Goal: Information Seeking & Learning: Learn about a topic

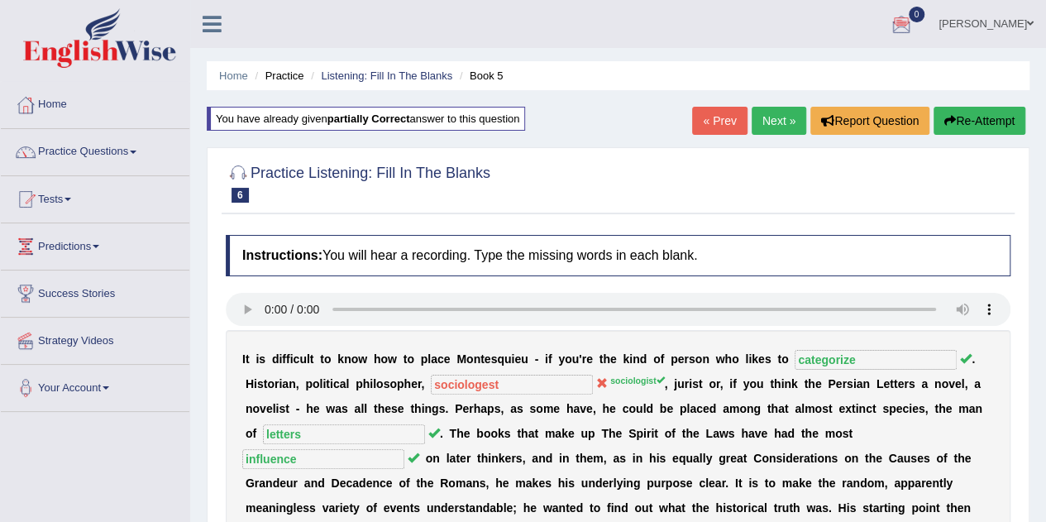
click at [713, 122] on link "« Prev" at bounding box center [719, 121] width 55 height 28
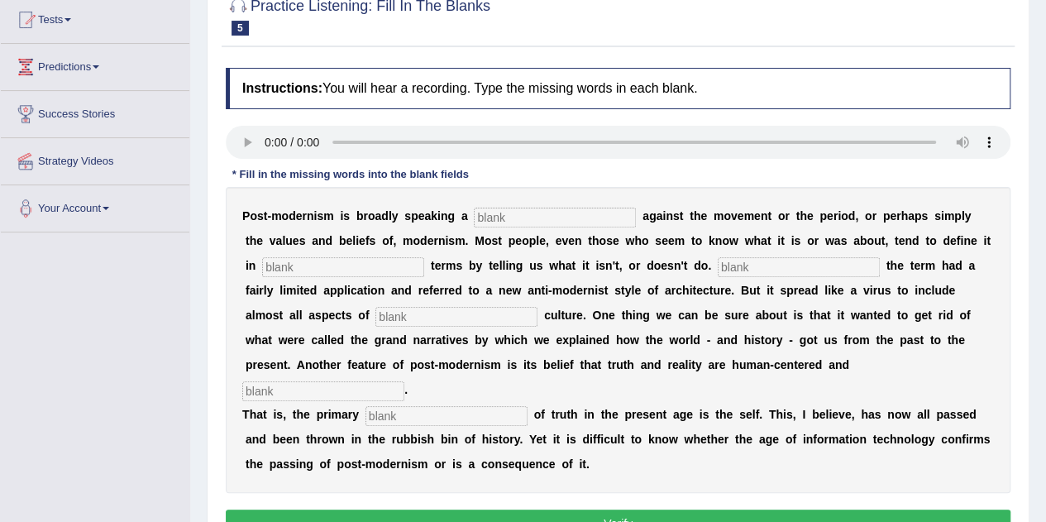
scroll to position [185, 0]
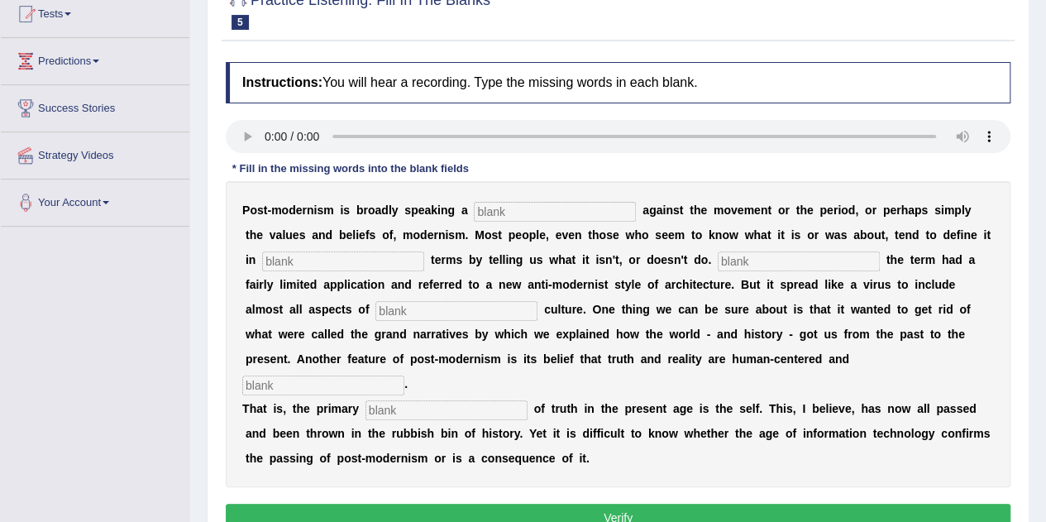
click at [534, 211] on input "text" at bounding box center [555, 212] width 162 height 20
type input "reation"
click at [380, 259] on input "text" at bounding box center [343, 261] width 162 height 20
type input "negative"
click at [744, 252] on input "text" at bounding box center [799, 261] width 162 height 20
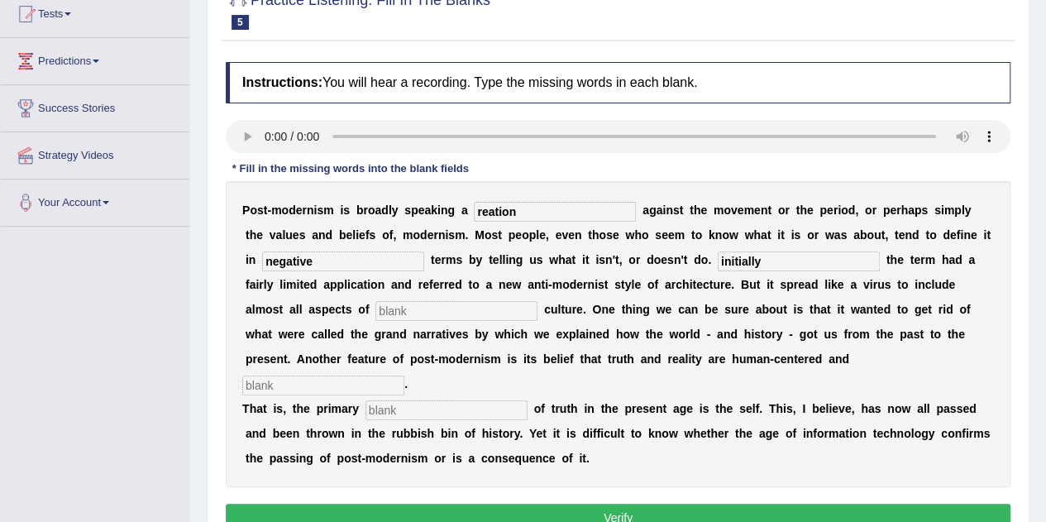
type input "initially"
click at [432, 306] on input "text" at bounding box center [456, 311] width 162 height 20
type input "contemporary"
click at [404, 375] on input "text" at bounding box center [323, 385] width 162 height 20
type input "internal"
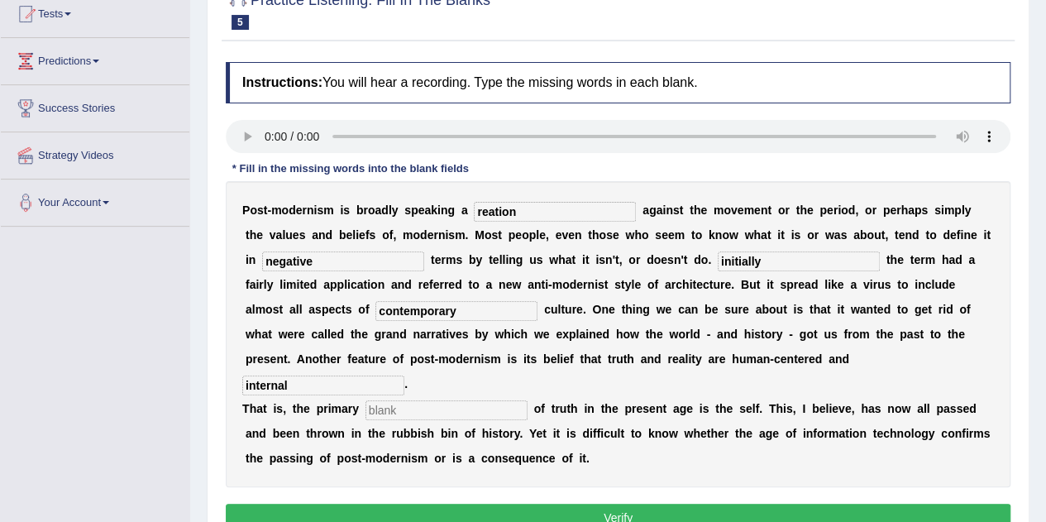
click at [475, 400] on input "text" at bounding box center [447, 410] width 162 height 20
type input "source"
click at [541, 209] on input "reation" at bounding box center [555, 212] width 162 height 20
type input "reaction"
click at [330, 257] on input "negative" at bounding box center [343, 261] width 162 height 20
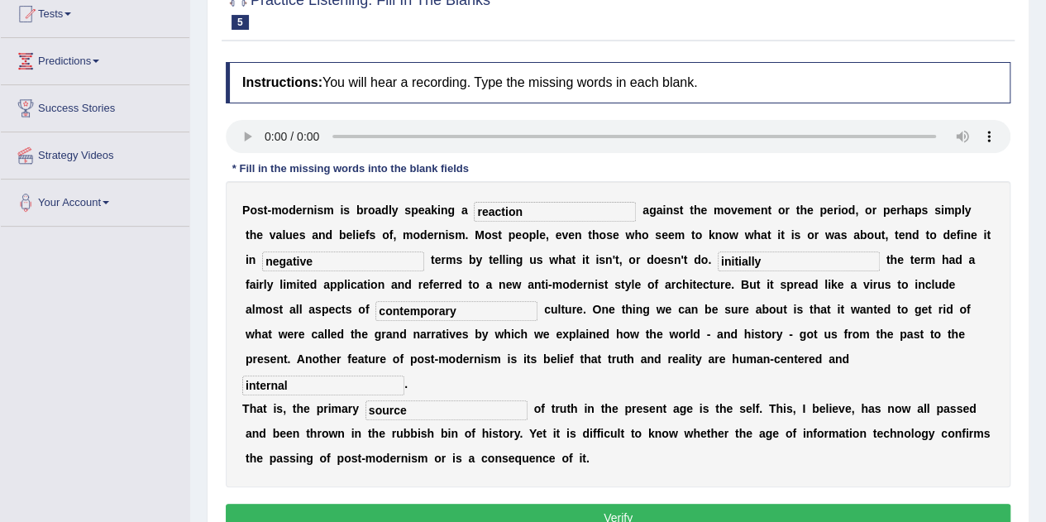
click at [718, 260] on input "initially" at bounding box center [799, 261] width 162 height 20
type input "Initially"
click at [399, 309] on input "contemporary" at bounding box center [456, 311] width 162 height 20
type input "contemporary"
click at [404, 375] on input "internal" at bounding box center [323, 385] width 162 height 20
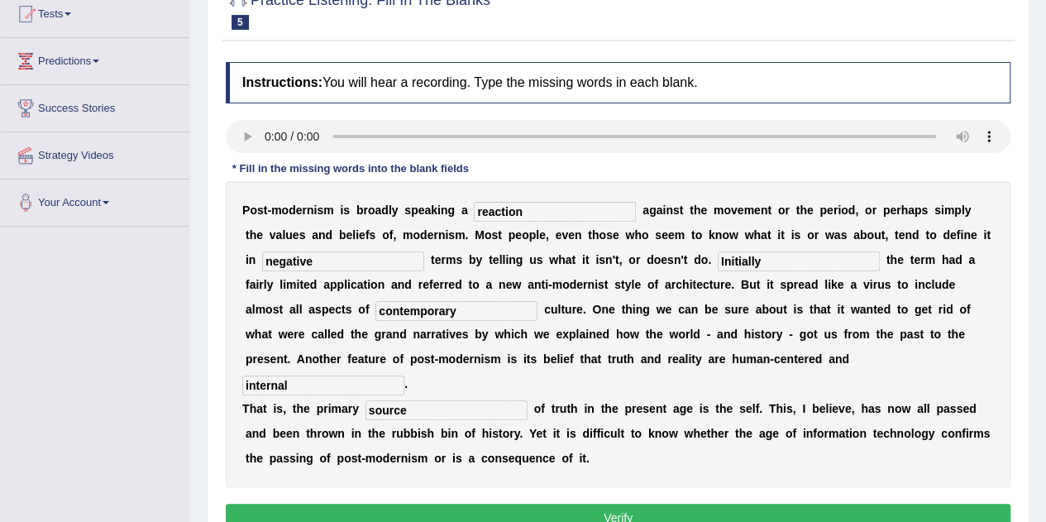
click at [418, 400] on input "source" at bounding box center [447, 410] width 162 height 20
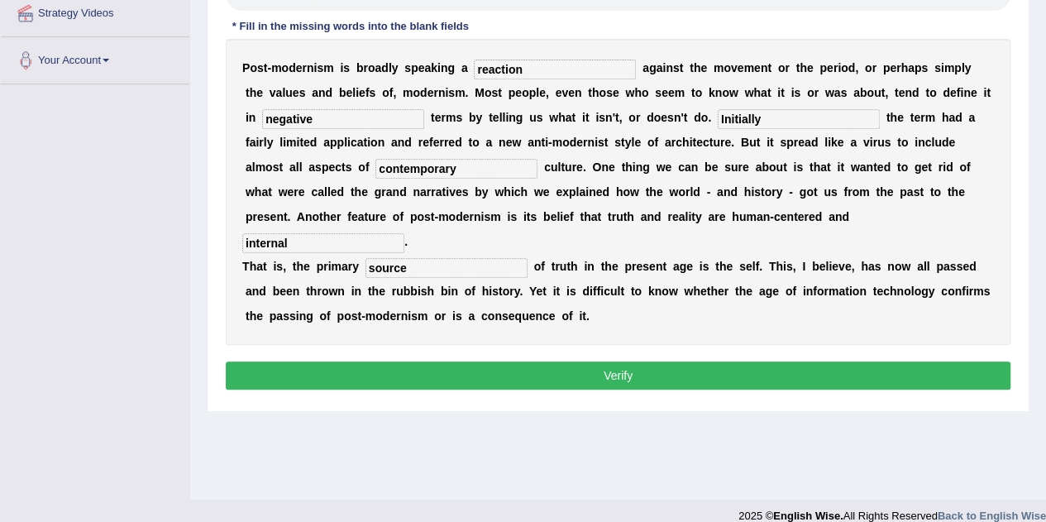
scroll to position [328, 0]
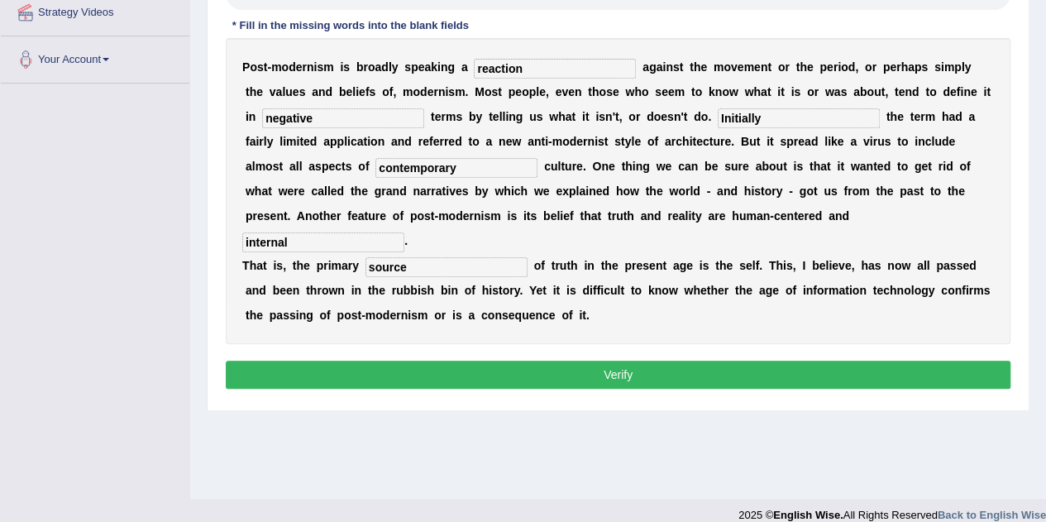
click at [611, 361] on button "Verify" at bounding box center [618, 375] width 785 height 28
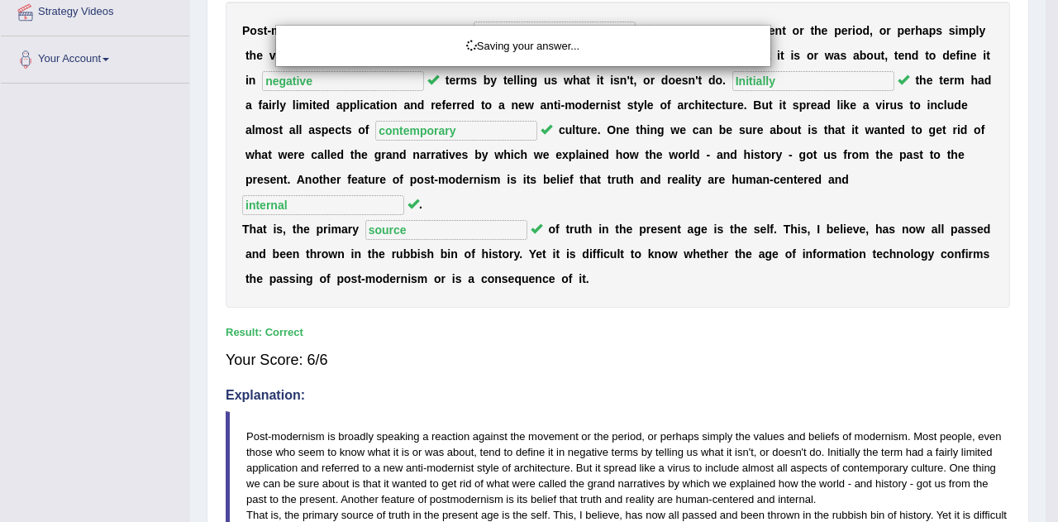
click at [611, 347] on div "Saving your answer..." at bounding box center [529, 261] width 1058 height 522
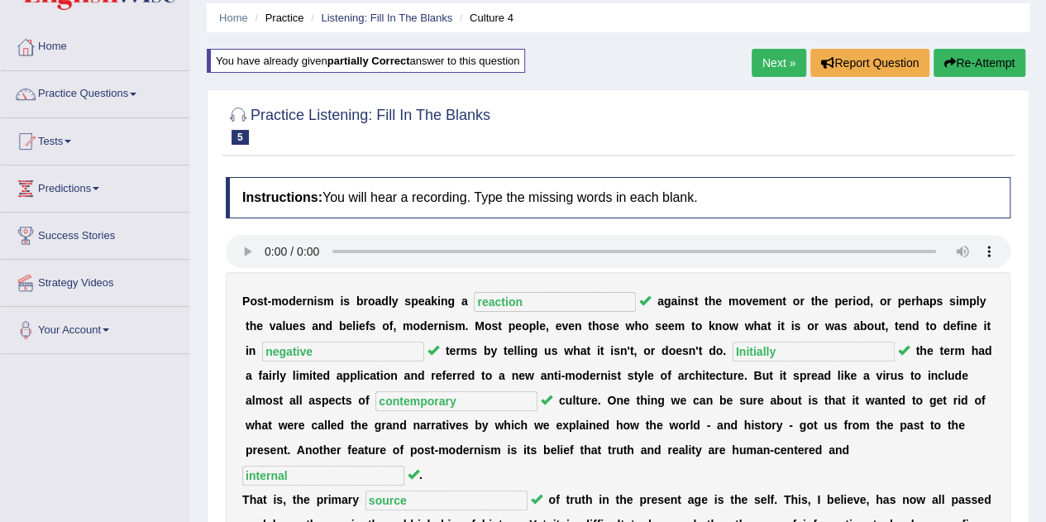
scroll to position [55, 0]
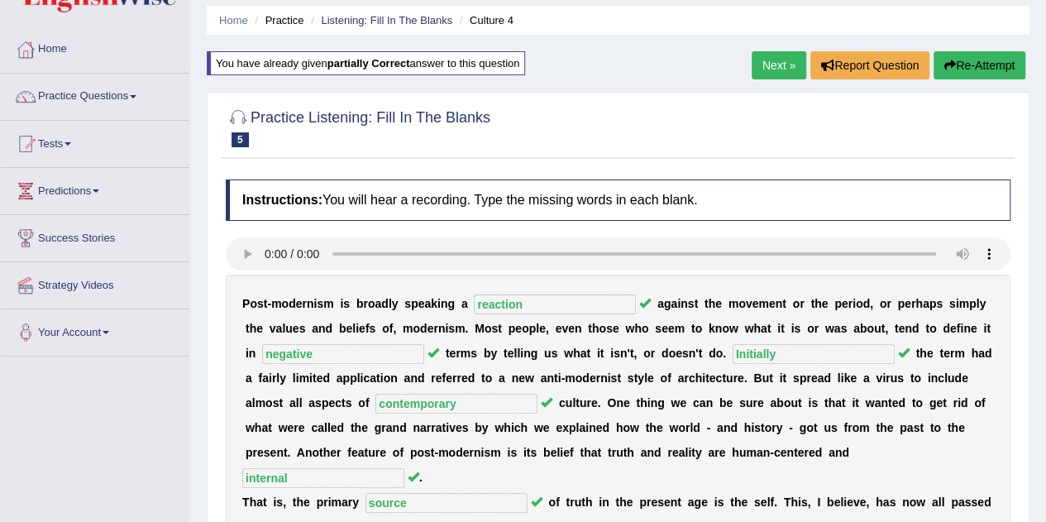
click at [779, 69] on link "Next »" at bounding box center [779, 65] width 55 height 28
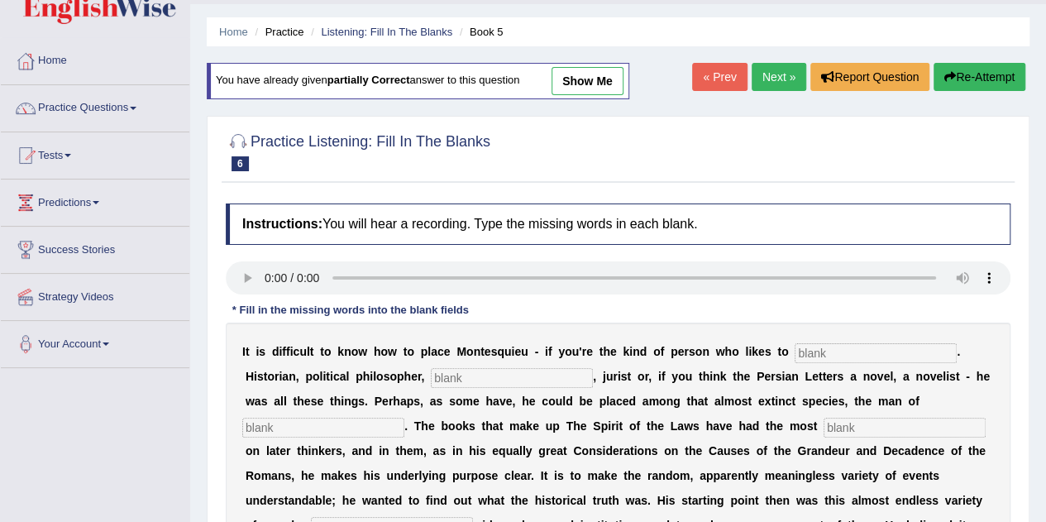
scroll to position [60, 0]
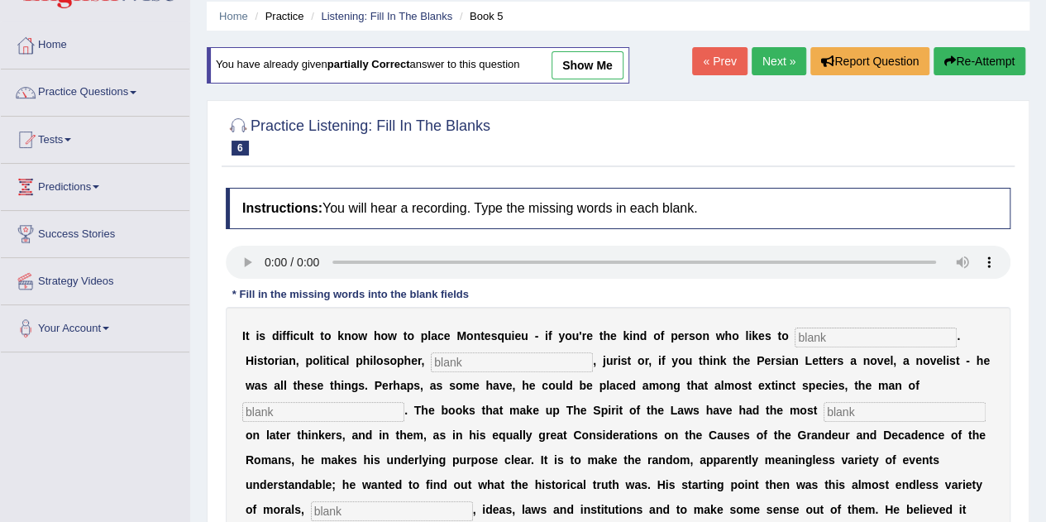
click at [819, 335] on input "text" at bounding box center [876, 337] width 162 height 20
click at [812, 336] on input "text" at bounding box center [876, 337] width 162 height 20
type input "categori"
click at [473, 364] on input "text" at bounding box center [512, 362] width 162 height 20
type input "socialogist"
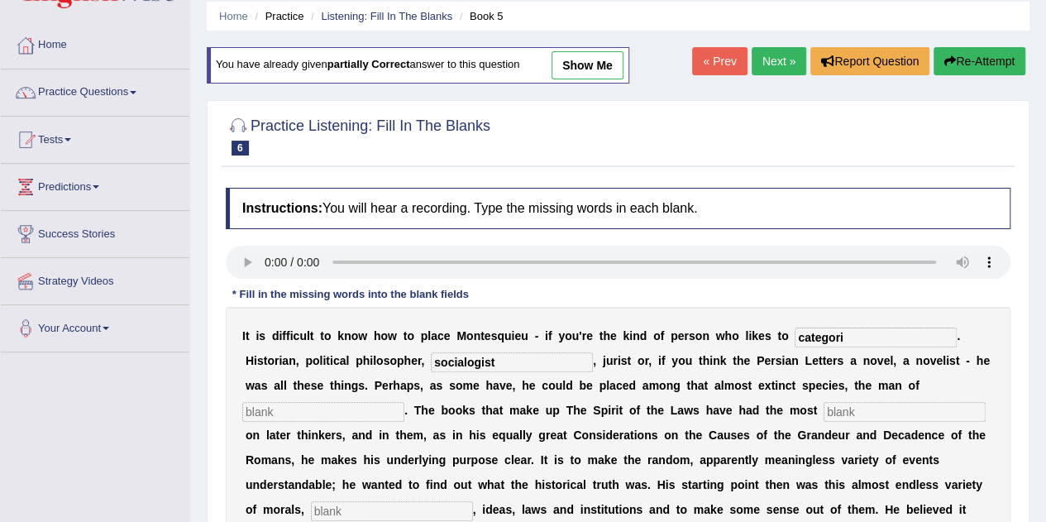
click at [892, 333] on input "categori" at bounding box center [876, 337] width 162 height 20
type input "categorize"
click at [366, 411] on input "text" at bounding box center [323, 412] width 162 height 20
type input "letters"
click at [839, 413] on input "text" at bounding box center [905, 412] width 162 height 20
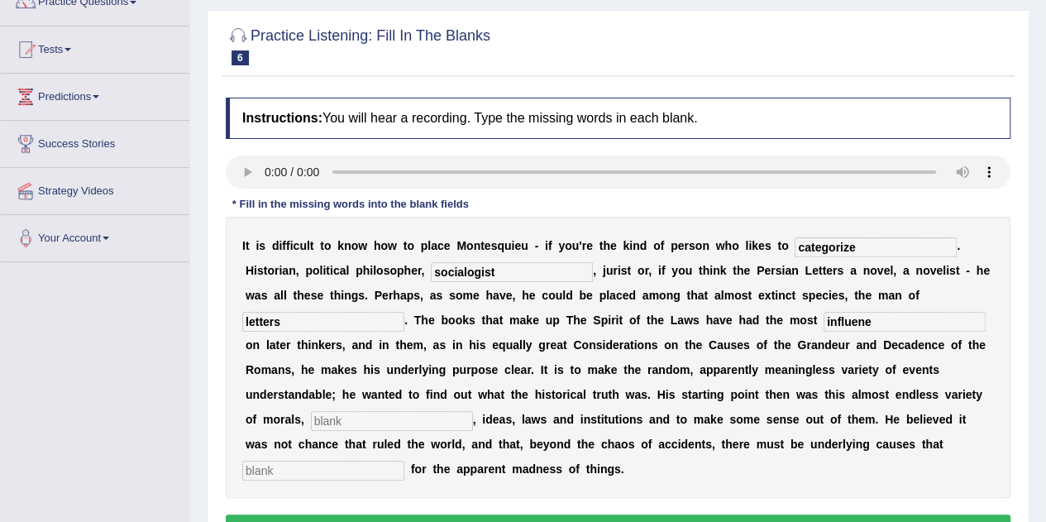
scroll to position [151, 0]
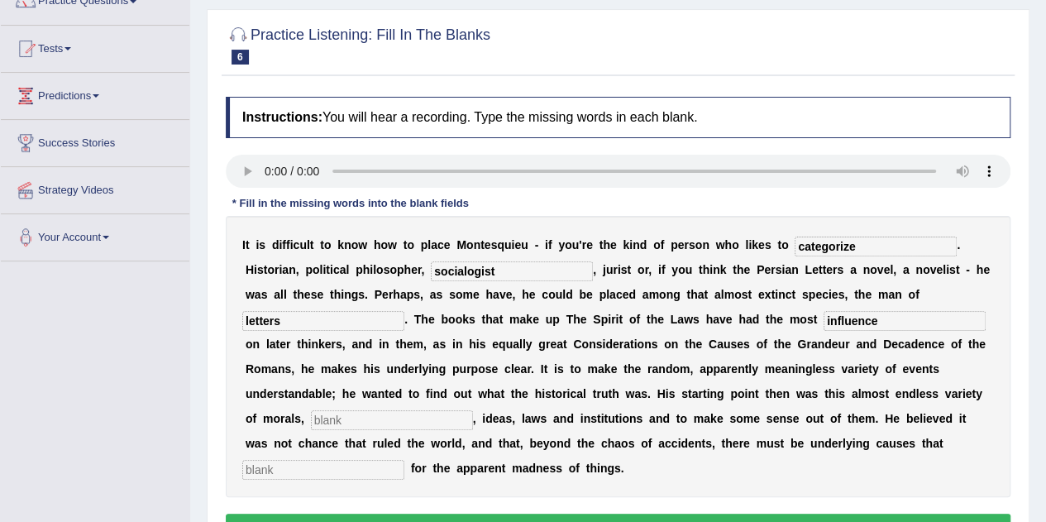
type input "influence"
click at [389, 418] on input "text" at bounding box center [392, 420] width 162 height 20
type input "customs"
click at [328, 469] on input "text" at bounding box center [323, 470] width 162 height 20
type input "account"
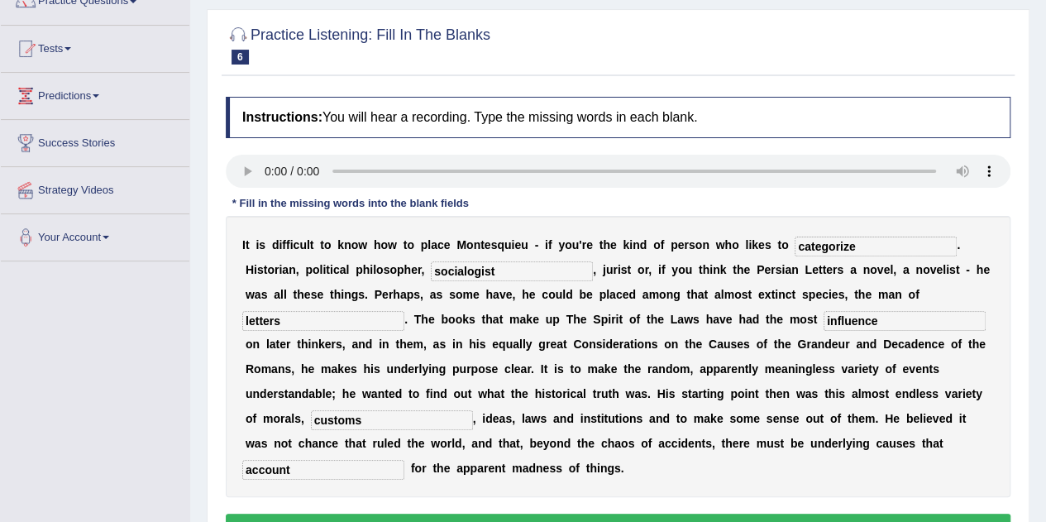
click at [500, 272] on input "socialogist" at bounding box center [512, 271] width 162 height 20
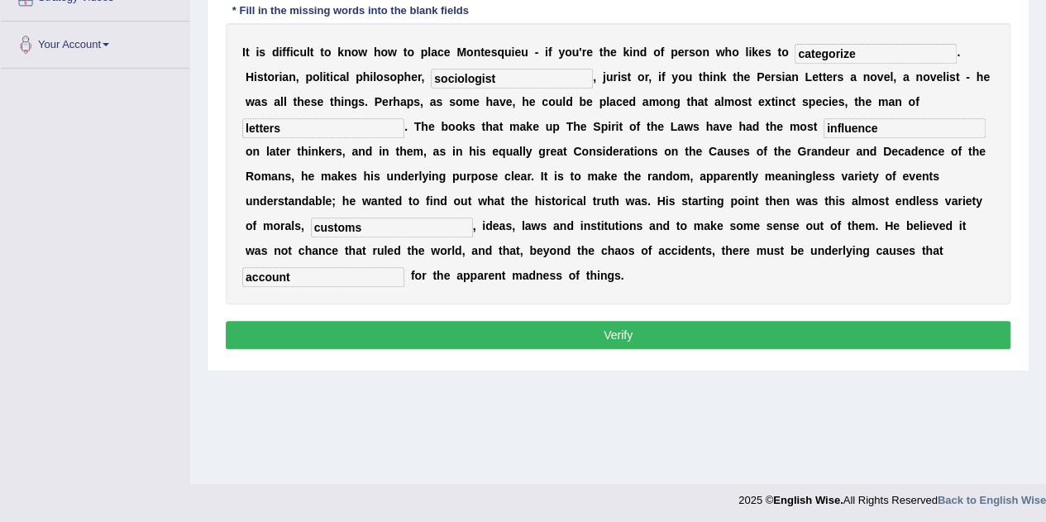
scroll to position [344, 0]
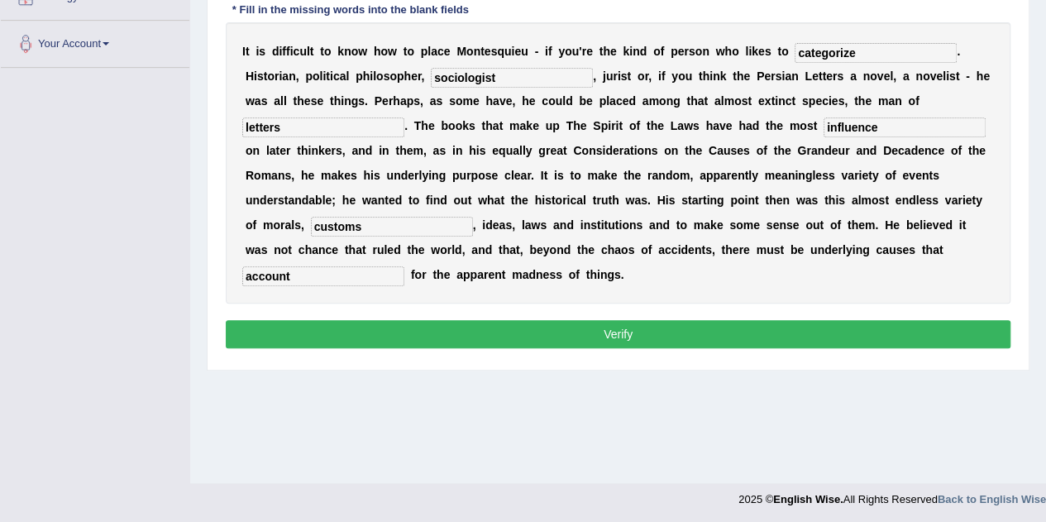
type input "sociologist"
click at [619, 332] on button "Verify" at bounding box center [618, 334] width 785 height 28
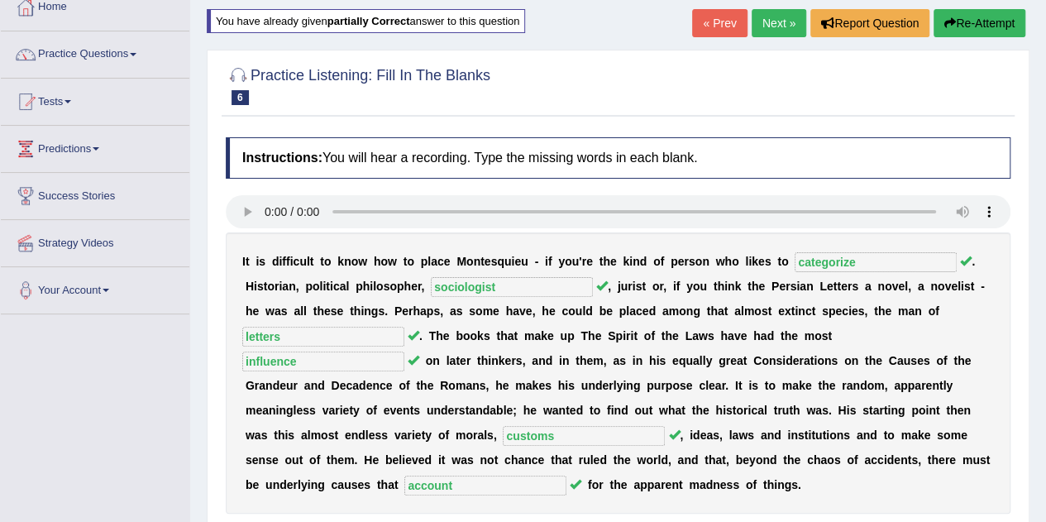
scroll to position [97, 0]
click at [771, 26] on link "Next »" at bounding box center [779, 24] width 55 height 28
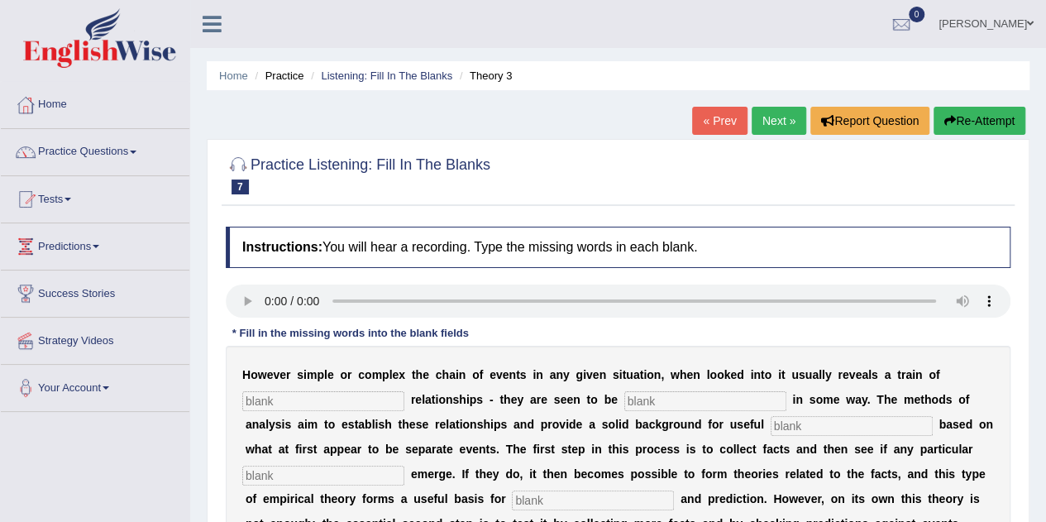
click at [300, 399] on input "text" at bounding box center [323, 401] width 162 height 20
click at [280, 410] on div "H o w e v e r s i m p l e o r c o m p l e x t h e c h a i n o f e v e n t s i n…" at bounding box center [618, 474] width 785 height 256
click at [324, 406] on input "text" at bounding box center [323, 401] width 162 height 20
type input "coarsal"
click at [704, 409] on div "H o w e v e r s i m p l e o r c o m p l e x t h e c h a i n o f e v e n t s i n…" at bounding box center [618, 474] width 785 height 256
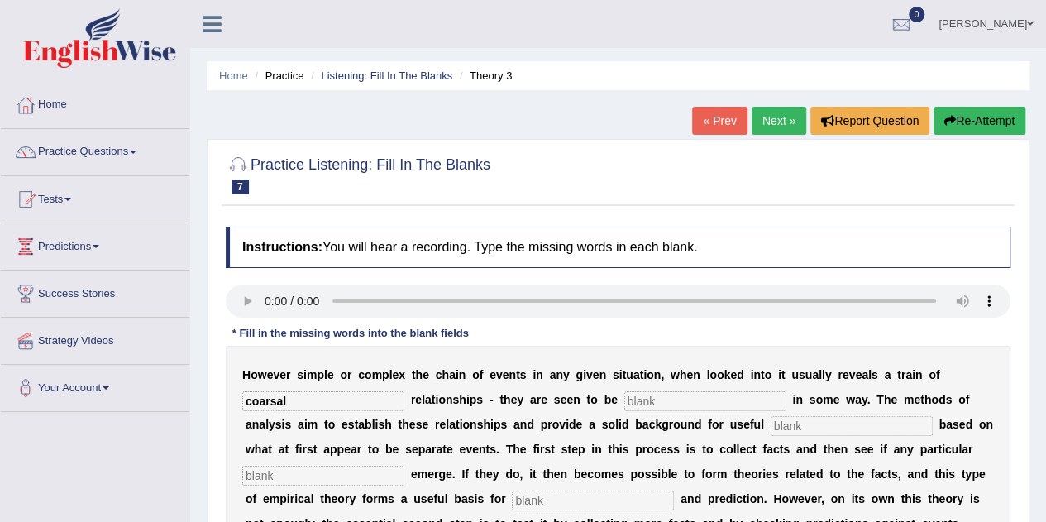
click at [719, 423] on b "r" at bounding box center [721, 424] width 4 height 13
click at [719, 409] on input "text" at bounding box center [705, 401] width 162 height 20
click at [823, 431] on input "text" at bounding box center [852, 426] width 162 height 20
click at [821, 423] on input "text" at bounding box center [852, 426] width 162 height 20
click at [727, 404] on input "text" at bounding box center [705, 401] width 162 height 20
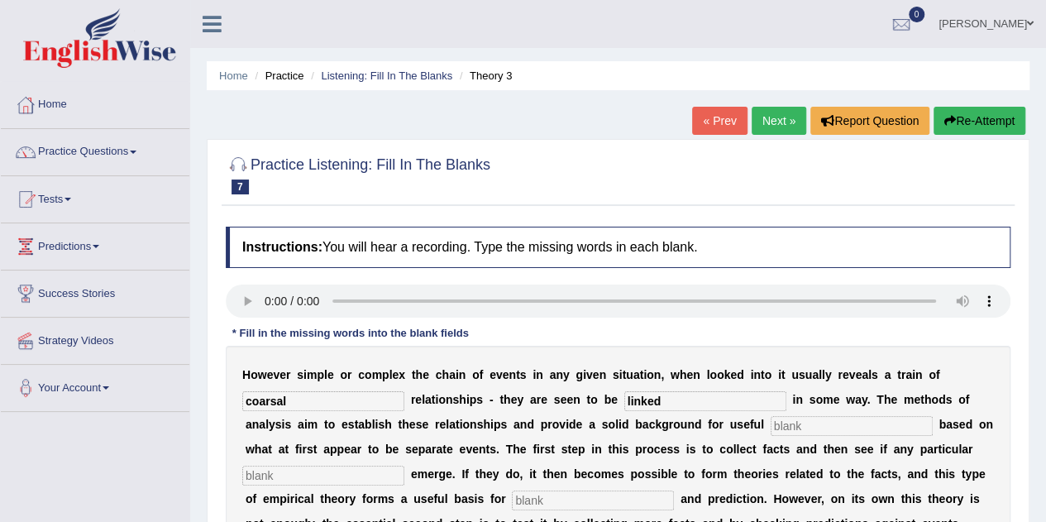
type input "linked"
click at [870, 431] on input "text" at bounding box center [852, 426] width 162 height 20
type input "generalizations"
click at [337, 478] on input "text" at bounding box center [323, 476] width 162 height 20
type input "paterns"
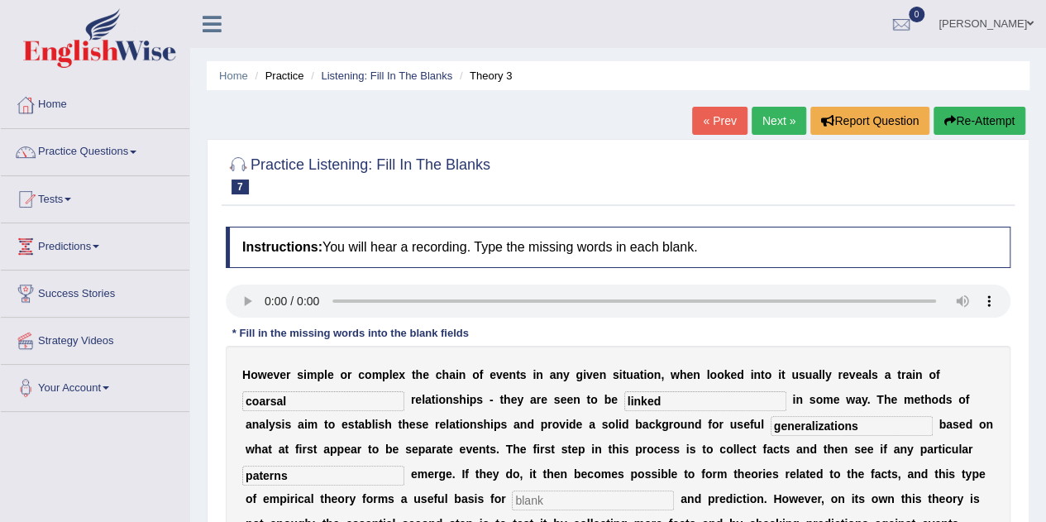
click at [606, 493] on input "text" at bounding box center [593, 500] width 162 height 20
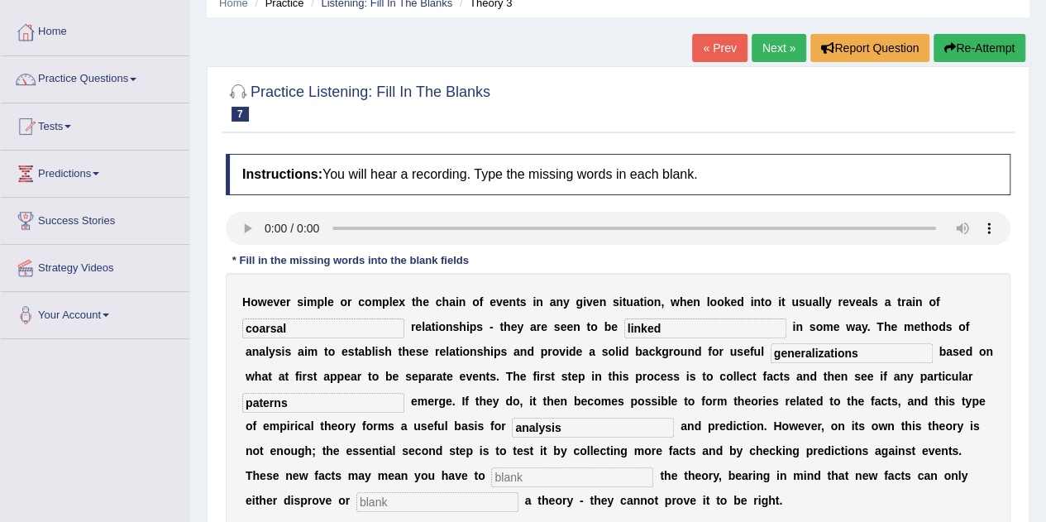
scroll to position [103, 0]
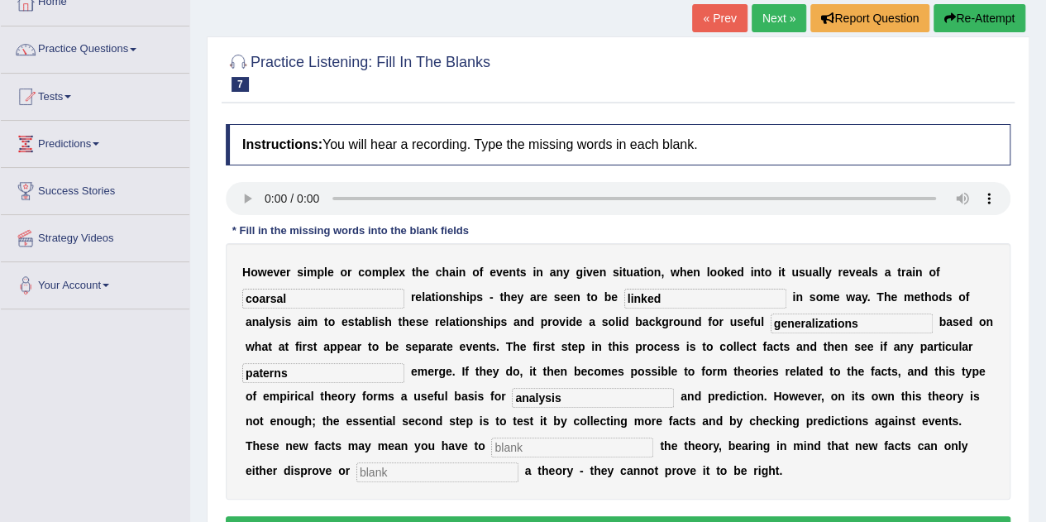
type input "analysis"
click at [620, 450] on input "text" at bounding box center [572, 447] width 162 height 20
type input "modify"
click at [490, 482] on div "H o w e v e r s i m p l e o r c o m p l e x t h e c h a i n o f e v e n t s i n…" at bounding box center [618, 371] width 785 height 256
click at [481, 470] on input "text" at bounding box center [437, 472] width 162 height 20
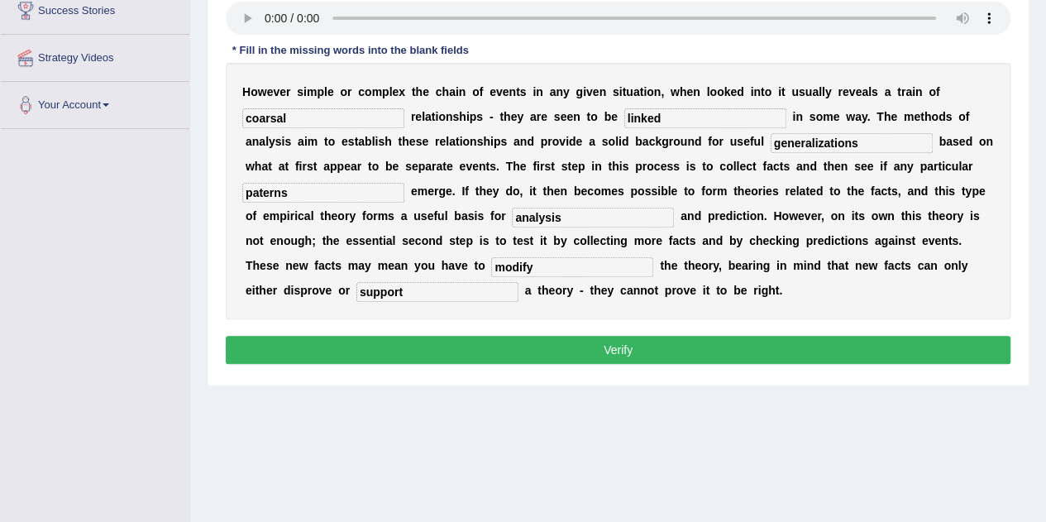
scroll to position [284, 0]
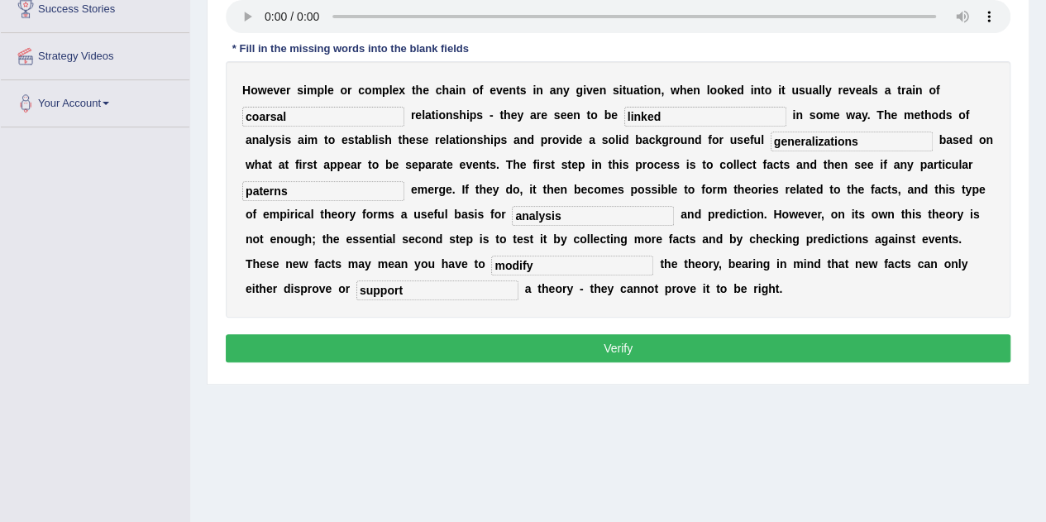
type input "support"
click at [643, 342] on button "Verify" at bounding box center [618, 348] width 785 height 28
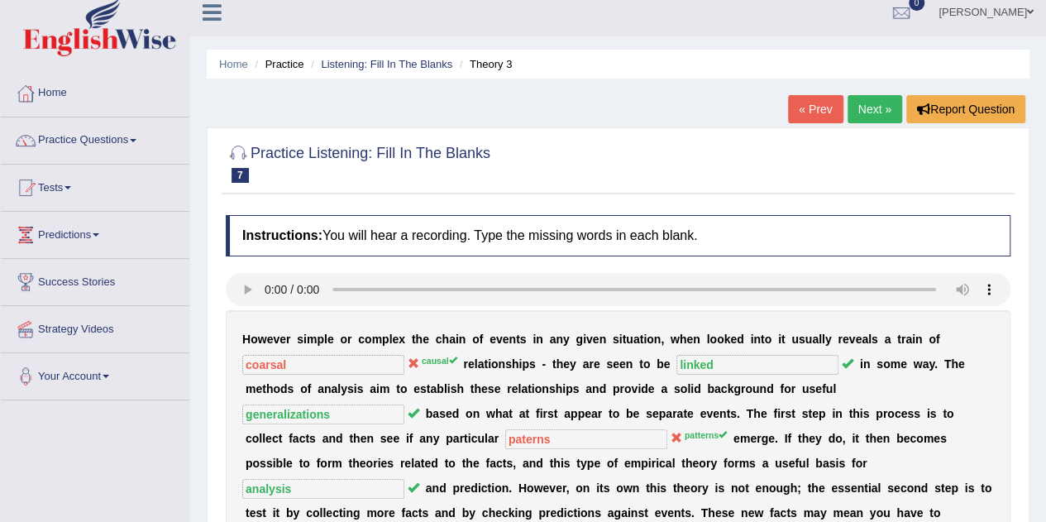
scroll to position [0, 0]
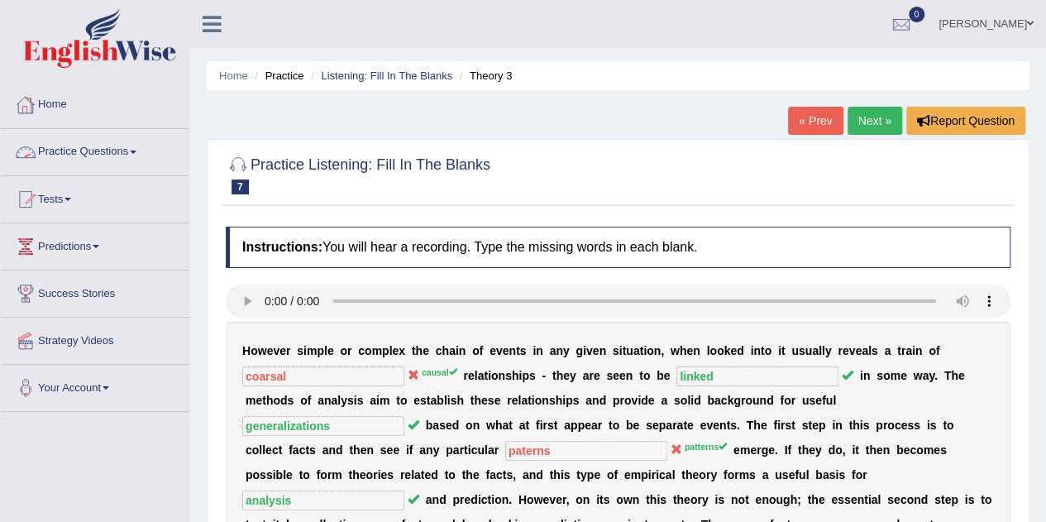
click at [87, 152] on link "Practice Questions" at bounding box center [95, 149] width 189 height 41
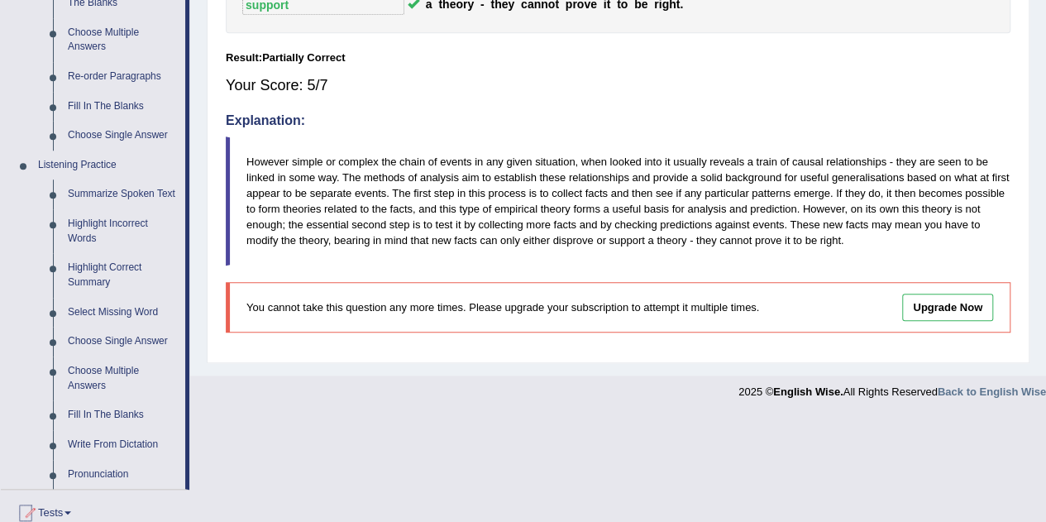
scroll to position [569, 0]
click at [93, 446] on link "Write From Dictation" at bounding box center [122, 446] width 125 height 30
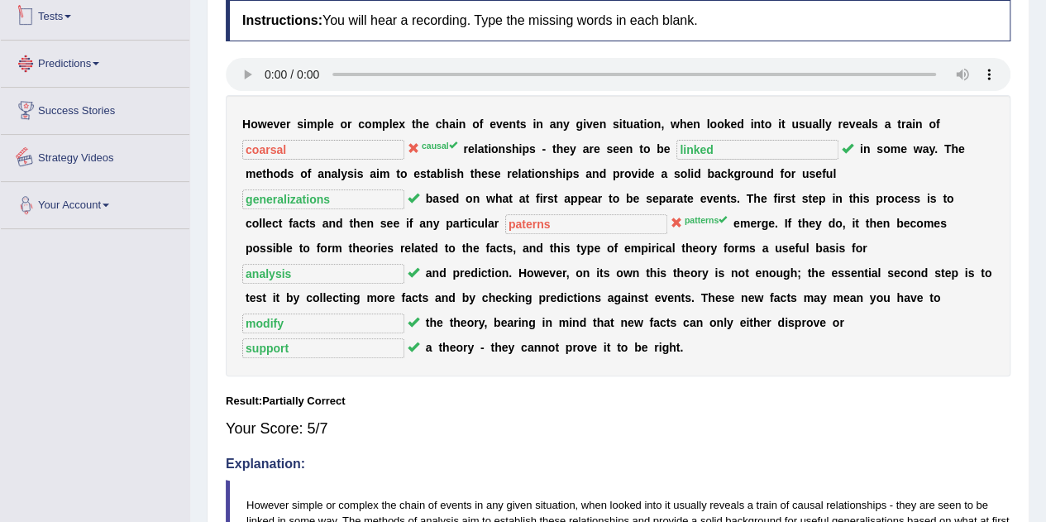
scroll to position [291, 0]
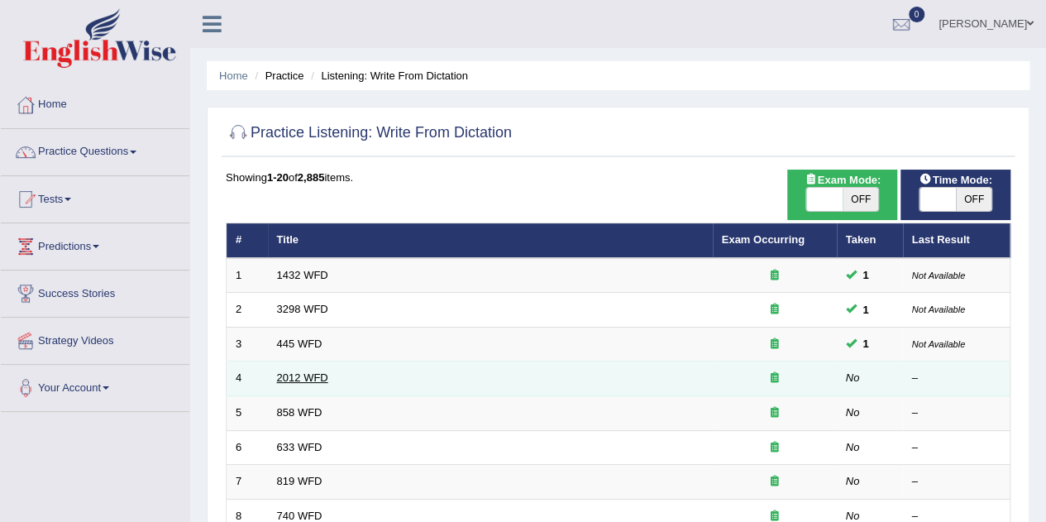
click at [293, 376] on link "2012 WFD" at bounding box center [302, 377] width 51 height 12
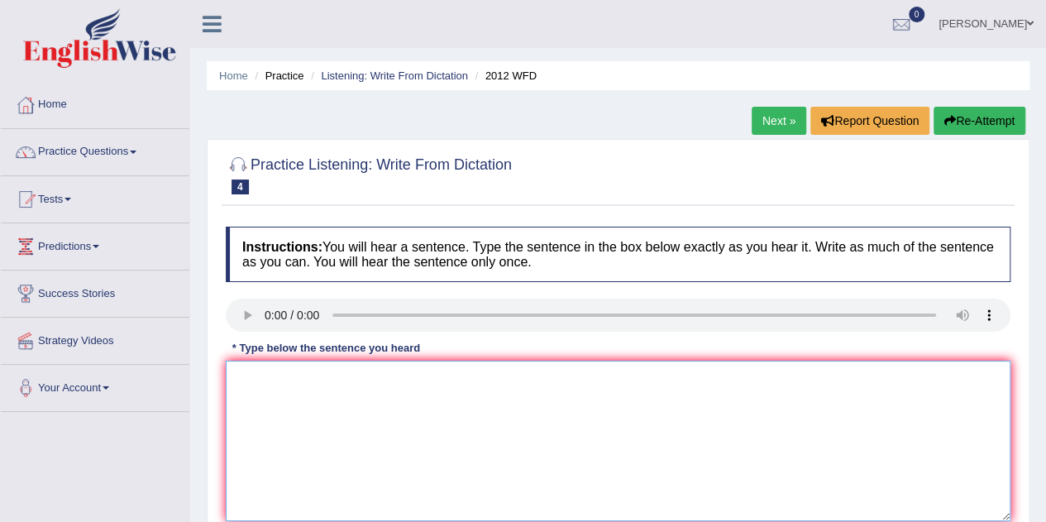
click at [531, 389] on textarea at bounding box center [618, 441] width 785 height 160
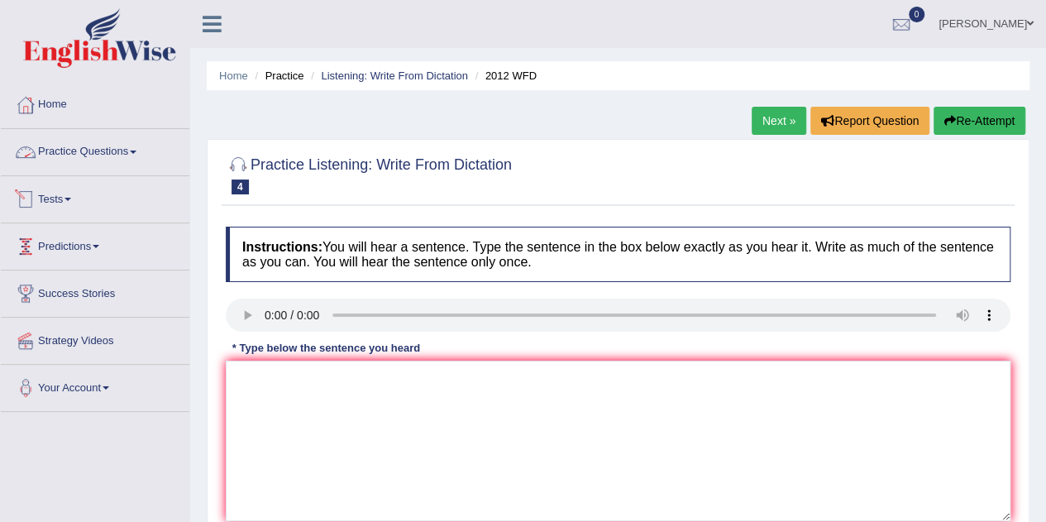
click at [139, 147] on link "Practice Questions" at bounding box center [95, 149] width 189 height 41
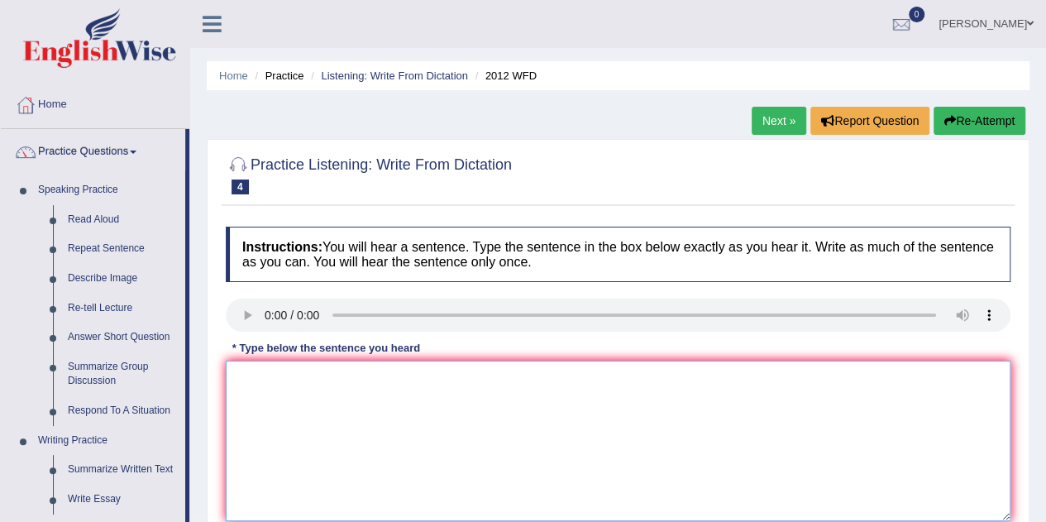
click at [392, 400] on textarea at bounding box center [618, 441] width 785 height 160
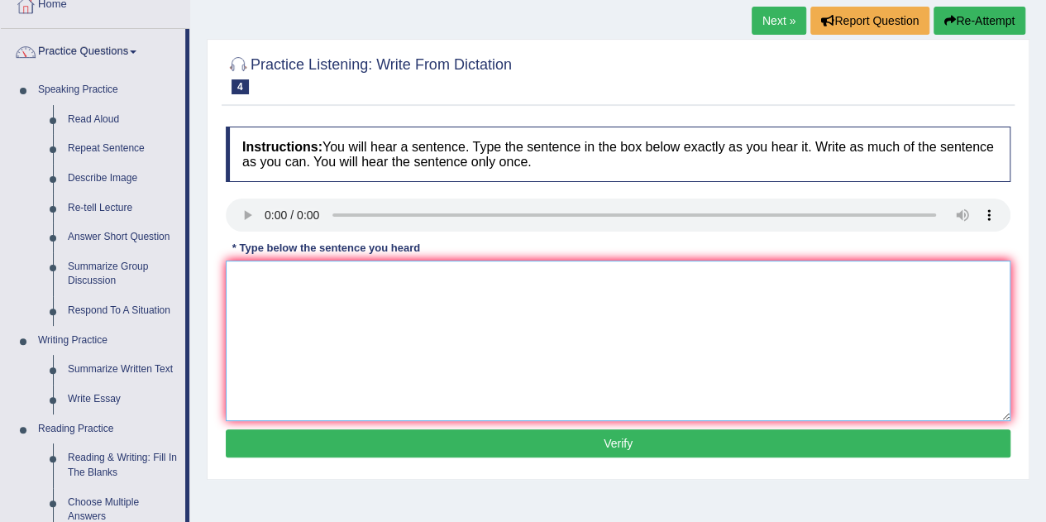
scroll to position [101, 0]
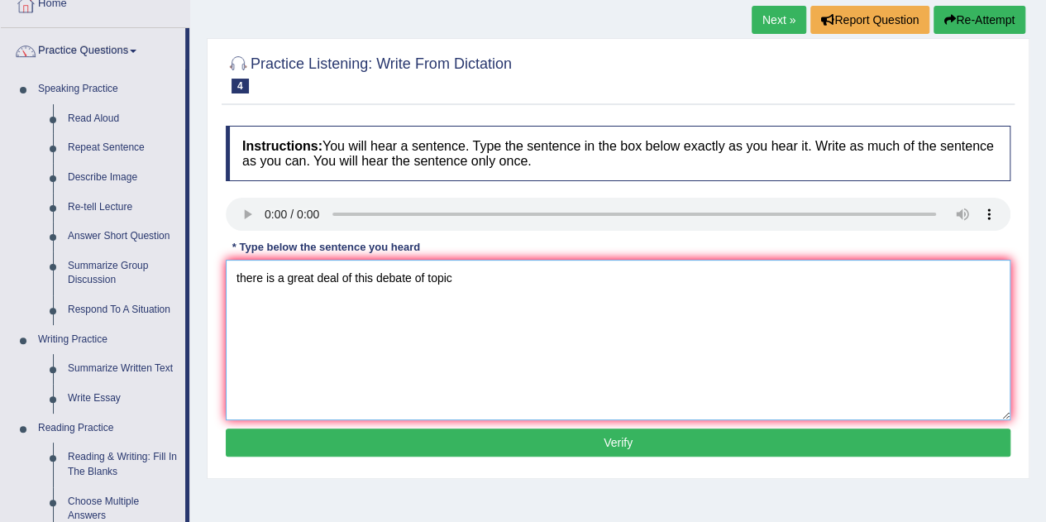
click at [238, 280] on textarea "there is a great deal of this debate of topic" at bounding box center [618, 340] width 785 height 160
click at [357, 275] on textarea "There is a great deal of this debate of topic" at bounding box center [618, 340] width 785 height 160
type textarea "There is a great deal of debate for this topic."
click at [565, 442] on button "Verify" at bounding box center [618, 442] width 785 height 28
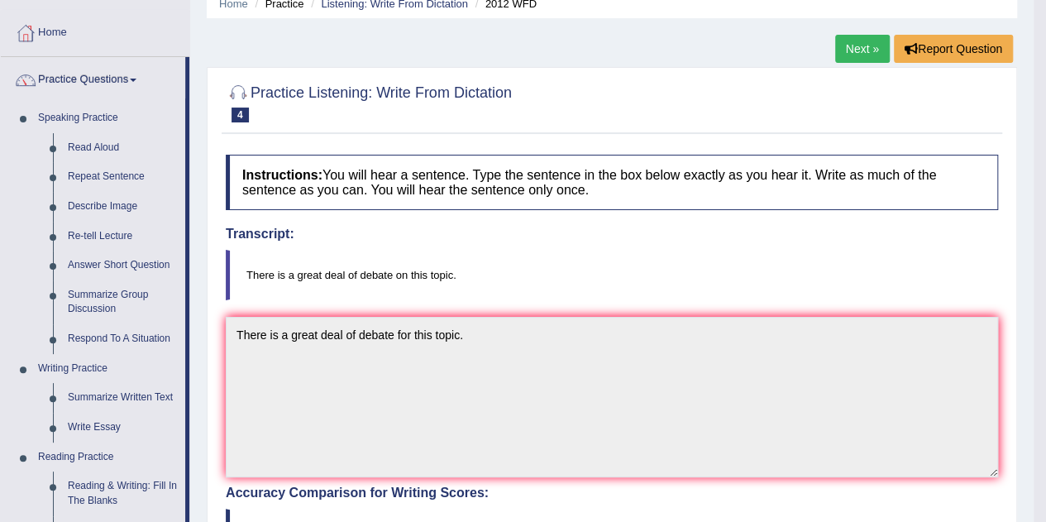
scroll to position [0, 0]
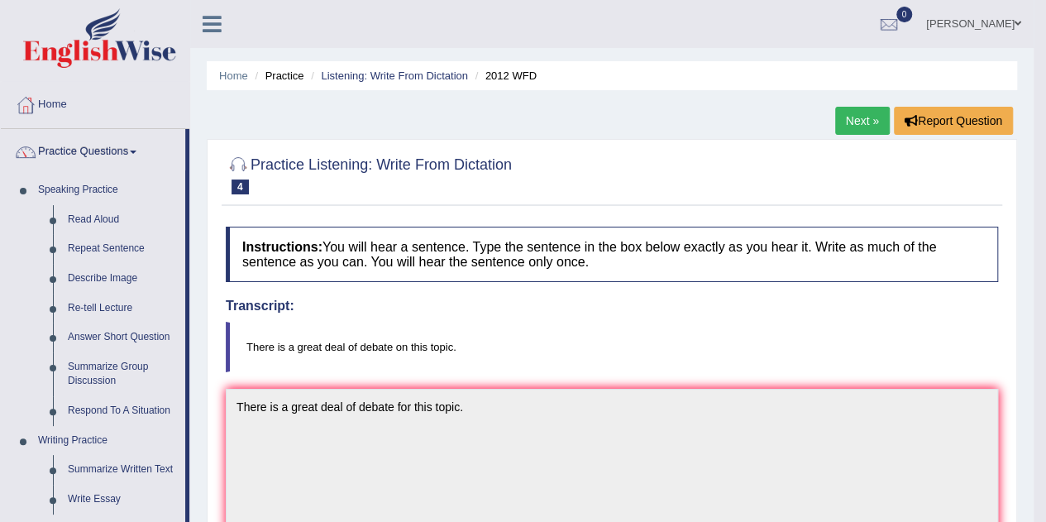
click at [857, 118] on link "Next »" at bounding box center [862, 121] width 55 height 28
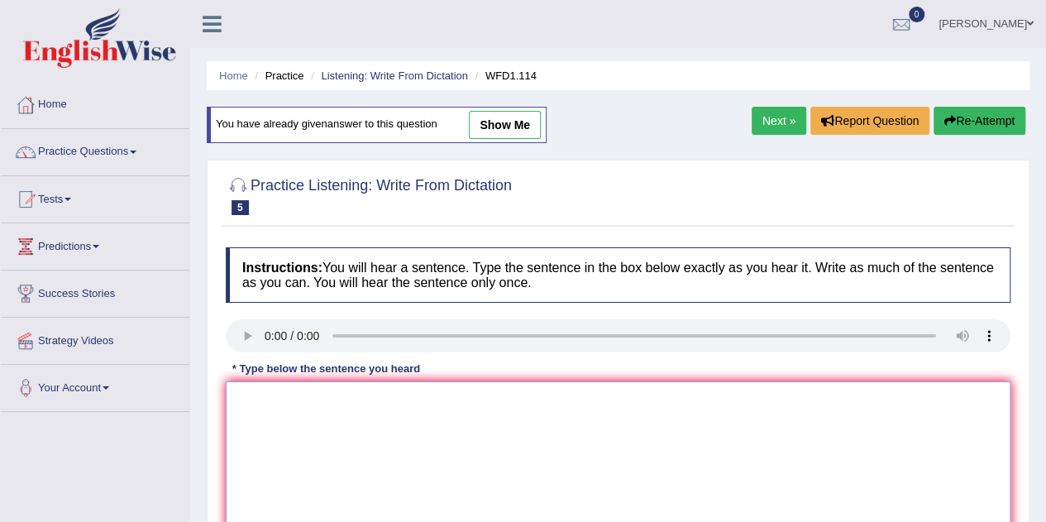
click at [468, 394] on textarea at bounding box center [618, 461] width 785 height 160
click at [261, 393] on div "Instructions: You will hear a sentence. Type the sentence in the box below exac…" at bounding box center [618, 415] width 793 height 352
click at [261, 393] on textarea at bounding box center [618, 461] width 785 height 160
click at [252, 399] on textarea at bounding box center [618, 461] width 785 height 160
click at [377, 399] on textarea "the authour early work was" at bounding box center [618, 461] width 785 height 160
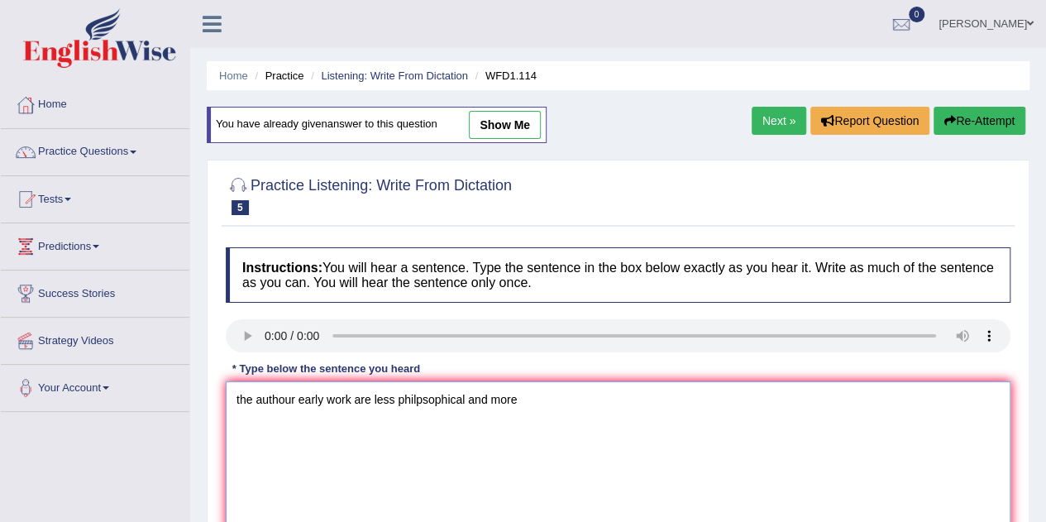
click at [529, 394] on textarea "the authour early work are less philpsophical and more" at bounding box center [618, 461] width 785 height 160
click at [237, 396] on textarea "the authour early work are less philpsophical and more expernimental." at bounding box center [618, 461] width 785 height 160
click at [356, 398] on textarea "The authour early work are less philpsophical and more expernimental." at bounding box center [618, 461] width 785 height 160
click at [615, 397] on textarea "The authour early works are less philosophical and more expernimental." at bounding box center [618, 461] width 785 height 160
click at [557, 399] on textarea "The authour early works are less philosophical and more expernimental." at bounding box center [618, 461] width 785 height 160
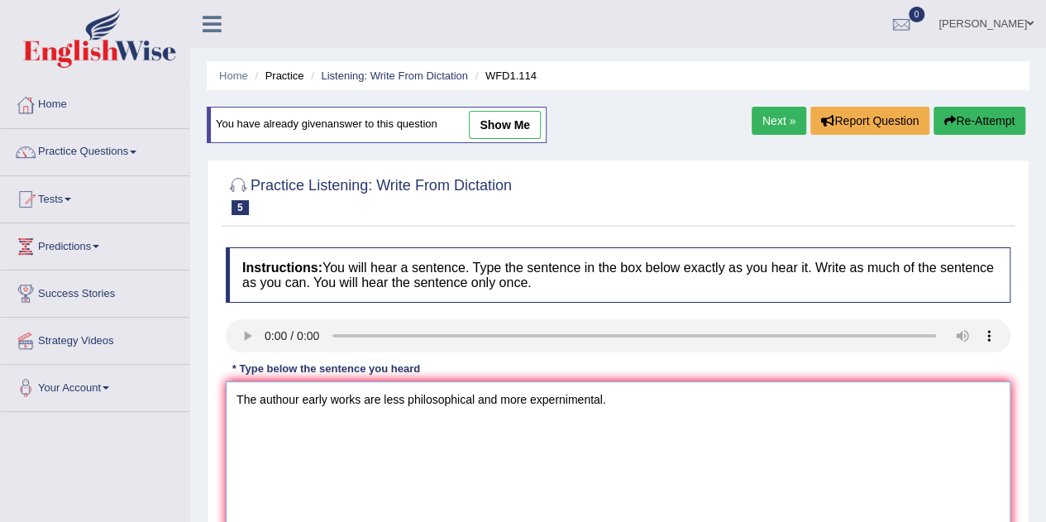
click at [617, 409] on textarea "The authour early works are less philosophical and more expernimental." at bounding box center [618, 461] width 785 height 160
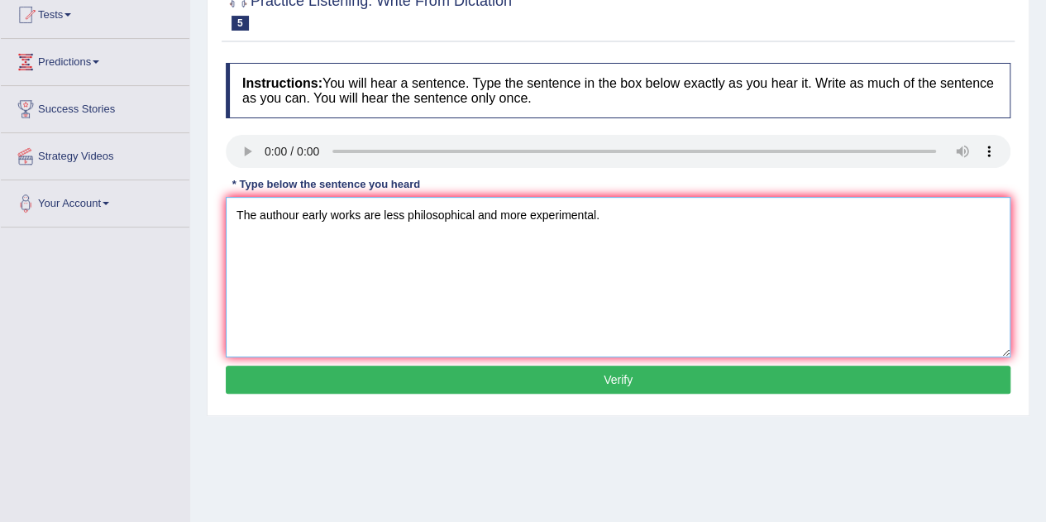
scroll to position [185, 0]
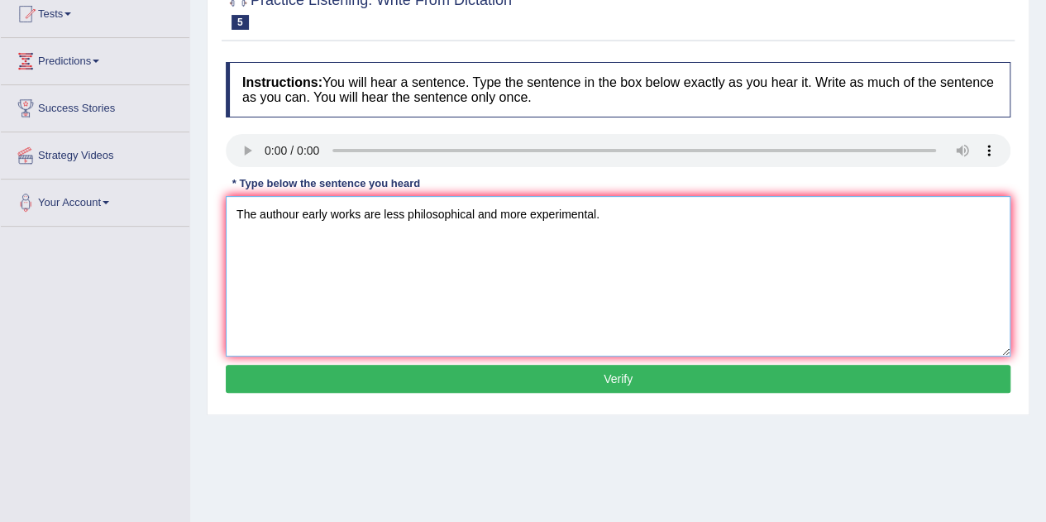
type textarea "The authour early works are less philosophical and more experimental."
click at [568, 370] on button "Verify" at bounding box center [618, 379] width 785 height 28
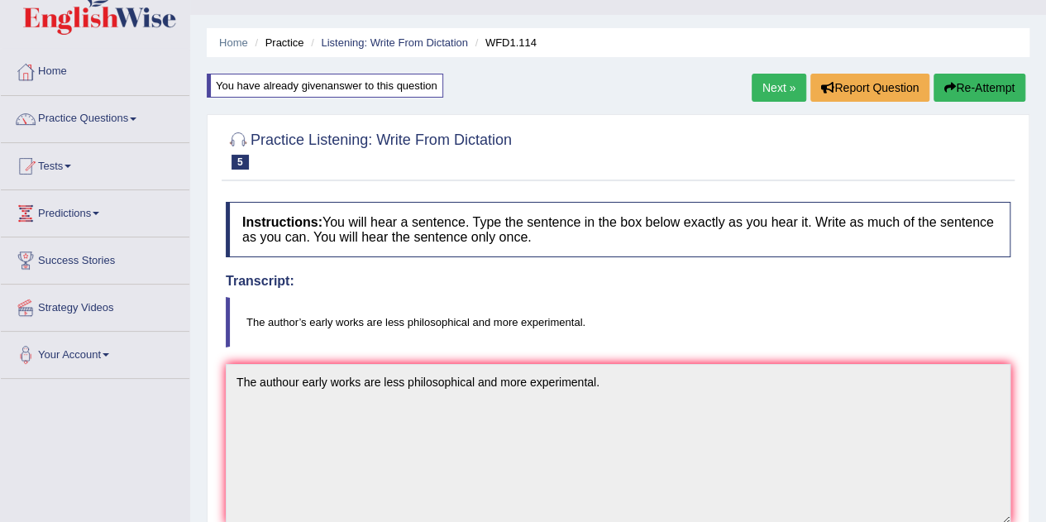
scroll to position [0, 0]
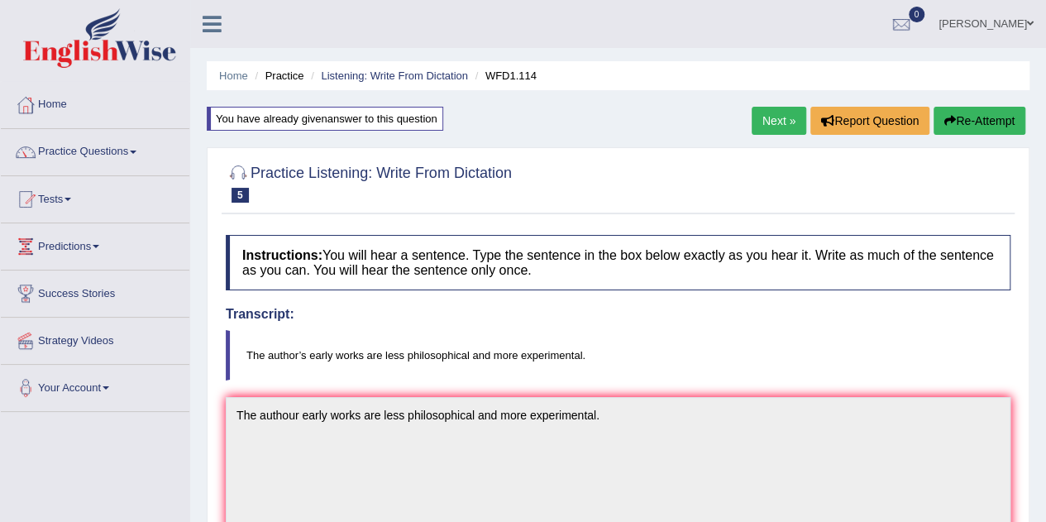
click at [764, 120] on link "Next »" at bounding box center [779, 121] width 55 height 28
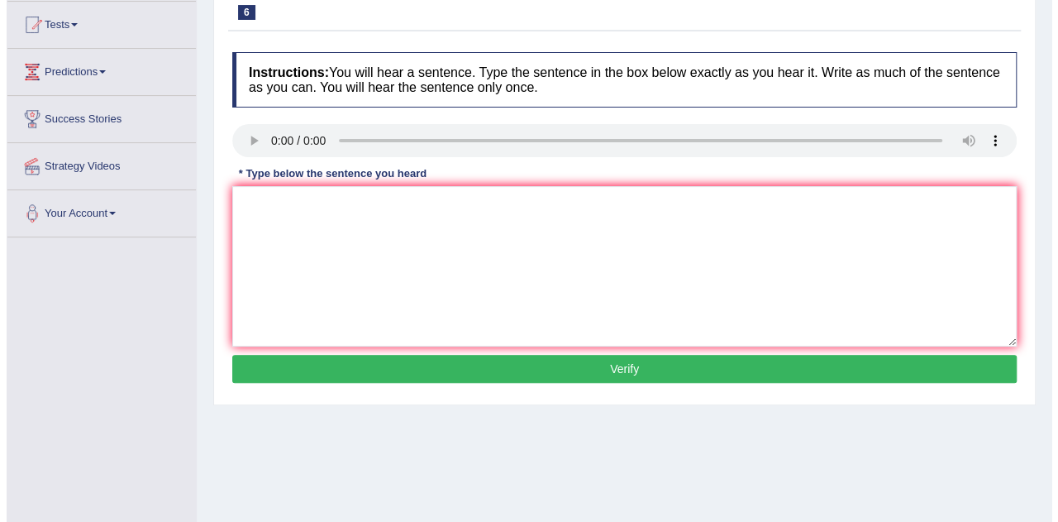
scroll to position [175, 0]
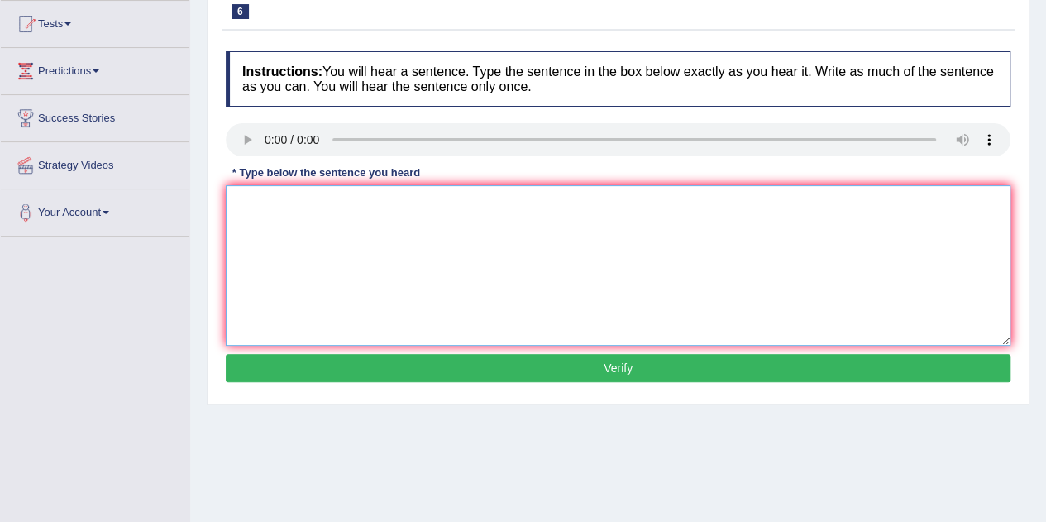
click at [280, 212] on textarea at bounding box center [618, 265] width 785 height 160
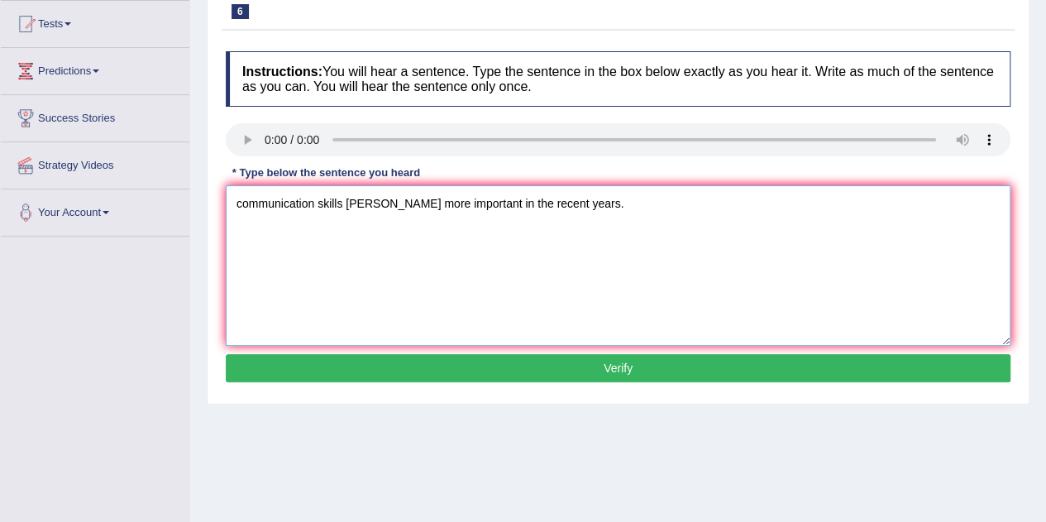
type textarea "communication skills bacome more important in the recent years."
click at [526, 364] on button "Verify" at bounding box center [618, 368] width 785 height 28
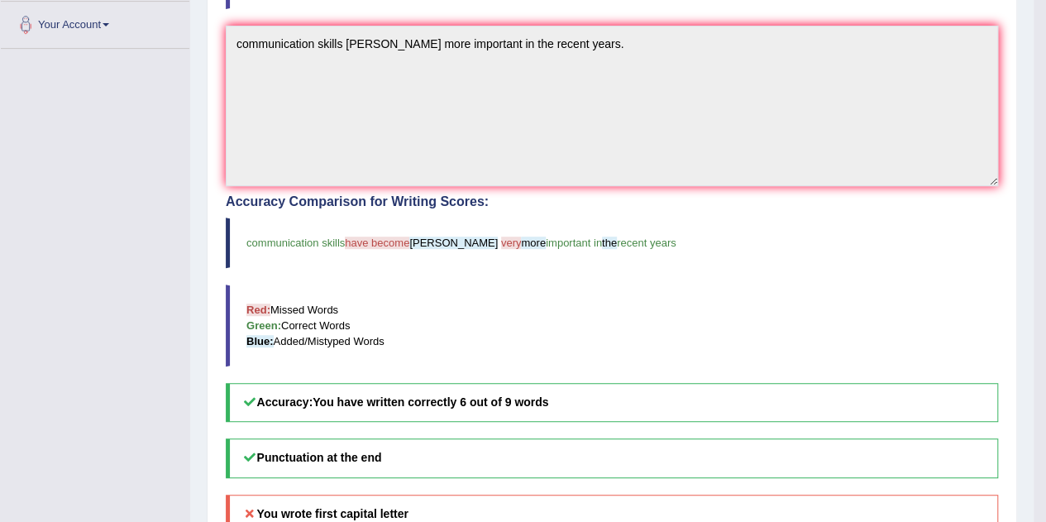
scroll to position [0, 0]
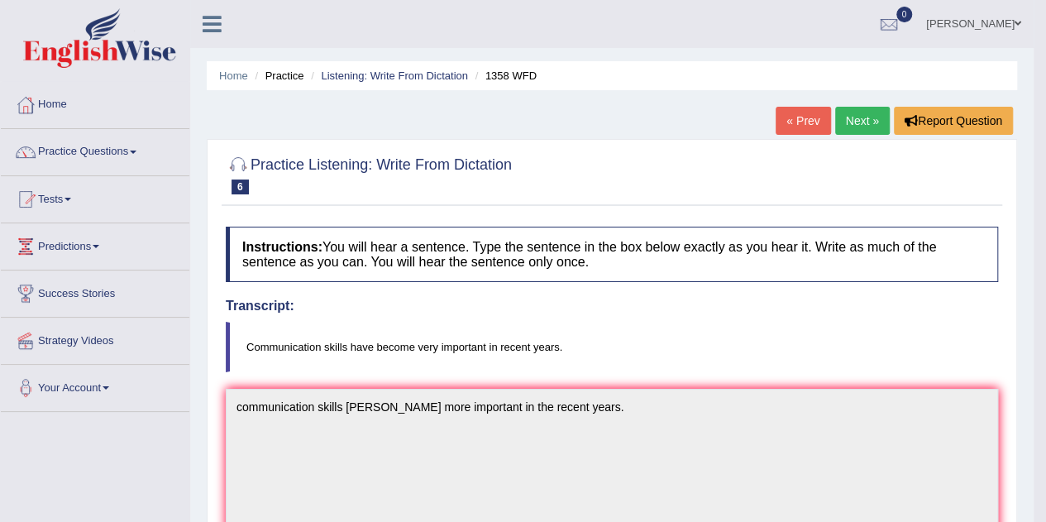
click at [849, 121] on link "Next »" at bounding box center [862, 121] width 55 height 28
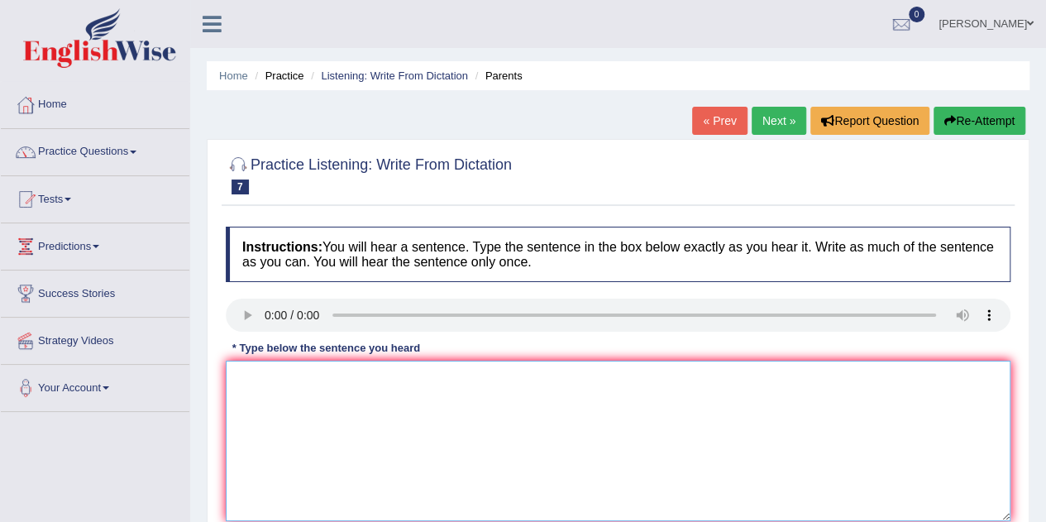
click at [337, 379] on textarea at bounding box center [618, 441] width 785 height 160
click at [244, 377] on textarea at bounding box center [618, 441] width 785 height 160
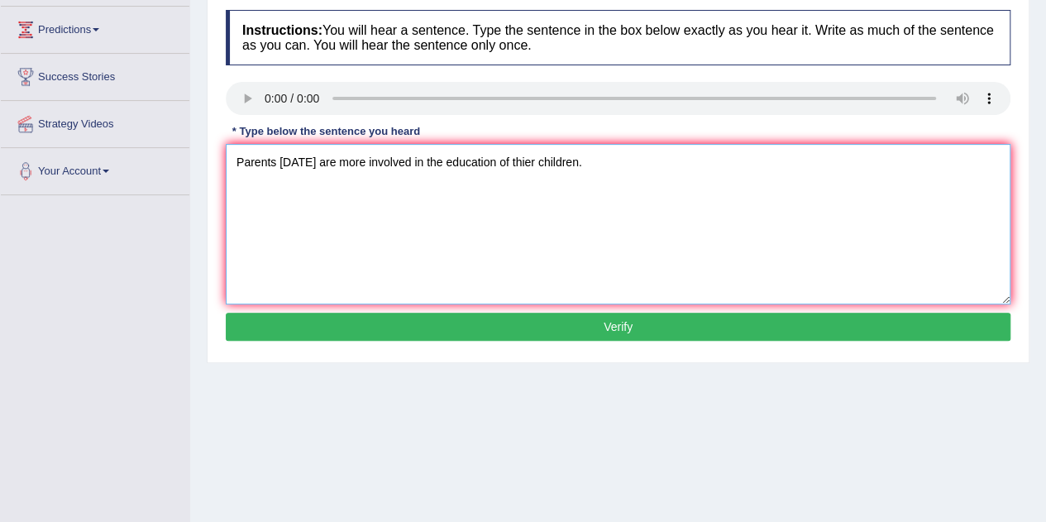
scroll to position [217, 0]
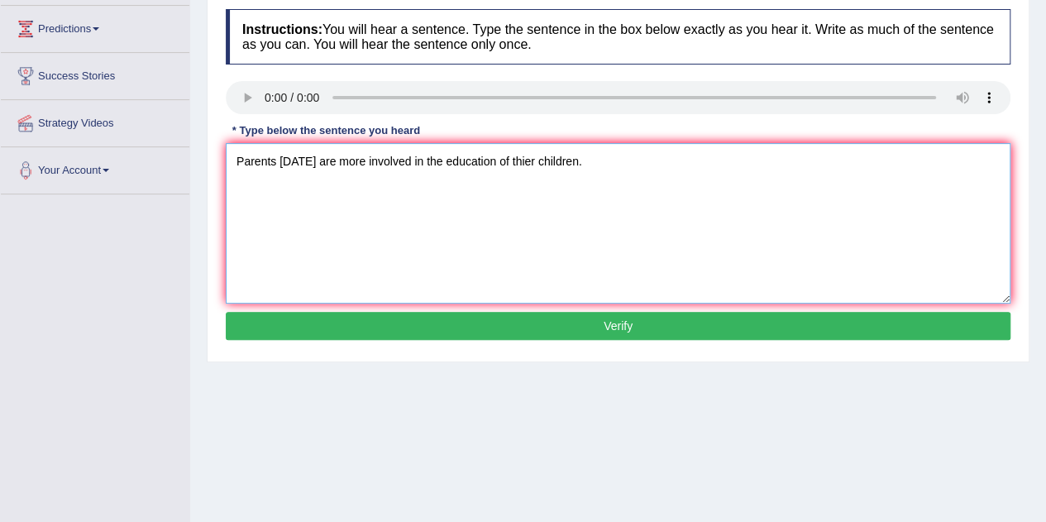
type textarea "Parents today are more involved in the education of thier children."
click at [604, 323] on button "Verify" at bounding box center [618, 326] width 785 height 28
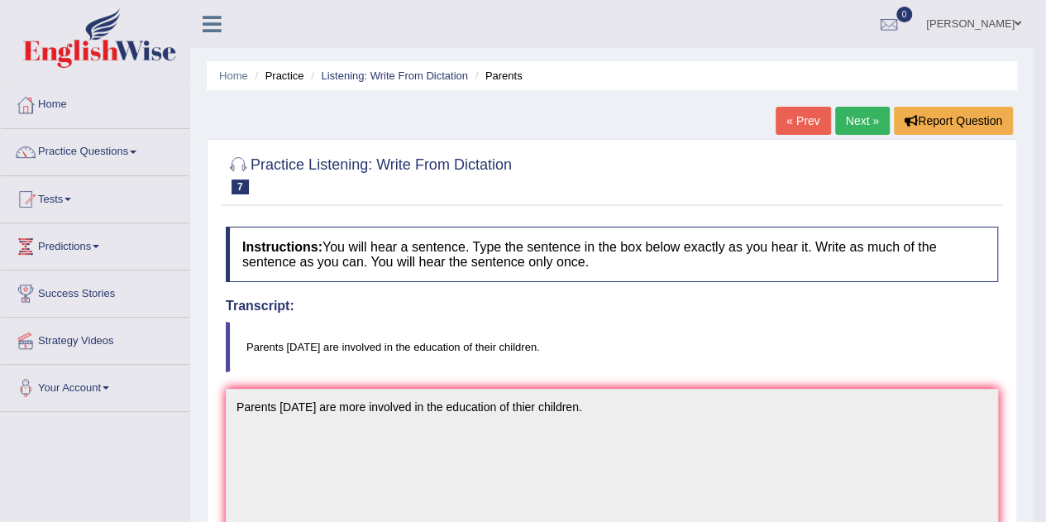
scroll to position [0, 0]
click at [106, 150] on link "Practice Questions" at bounding box center [95, 149] width 189 height 41
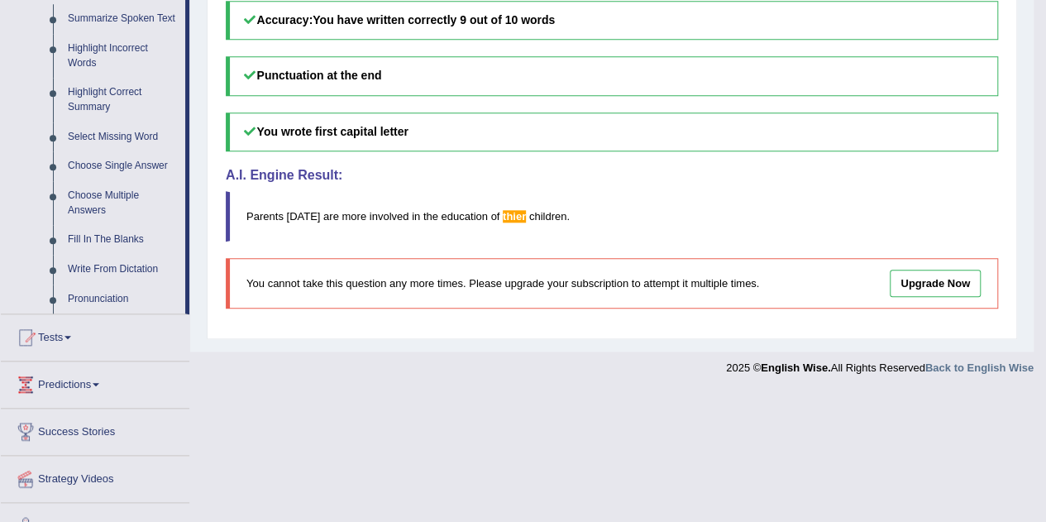
scroll to position [746, 0]
click at [88, 298] on link "Pronunciation" at bounding box center [122, 299] width 125 height 30
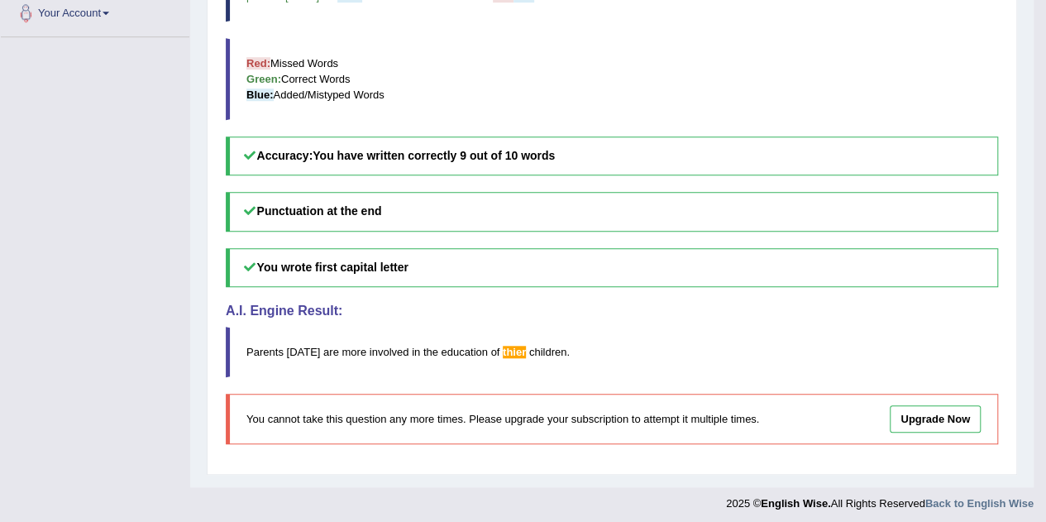
scroll to position [212, 0]
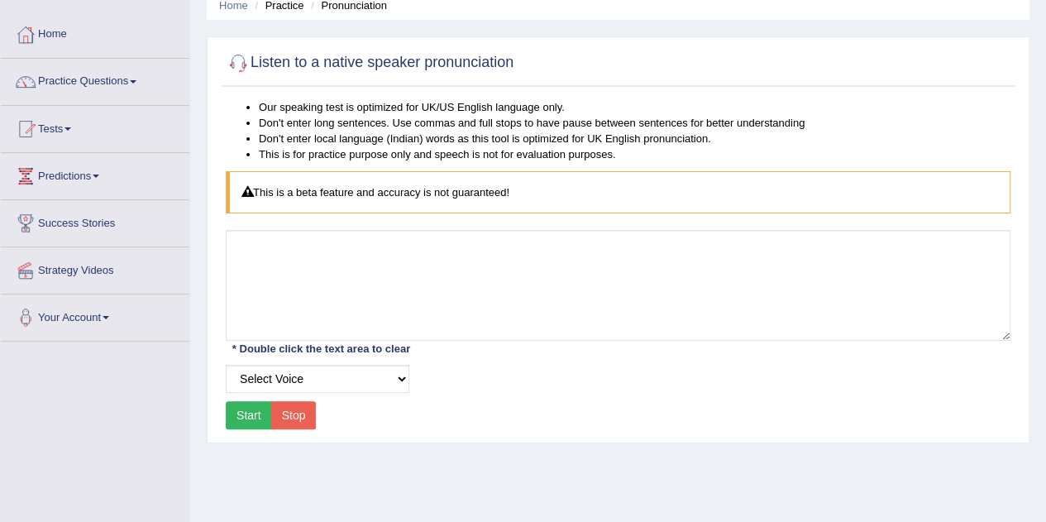
scroll to position [69, 0]
click at [341, 375] on select "Select Voice UK English Female UK English Male" at bounding box center [318, 380] width 184 height 28
select select "2"
click at [226, 366] on select "Select Voice UK English Female UK English Male" at bounding box center [318, 380] width 184 height 28
click at [255, 412] on button "Start" at bounding box center [249, 416] width 46 height 28
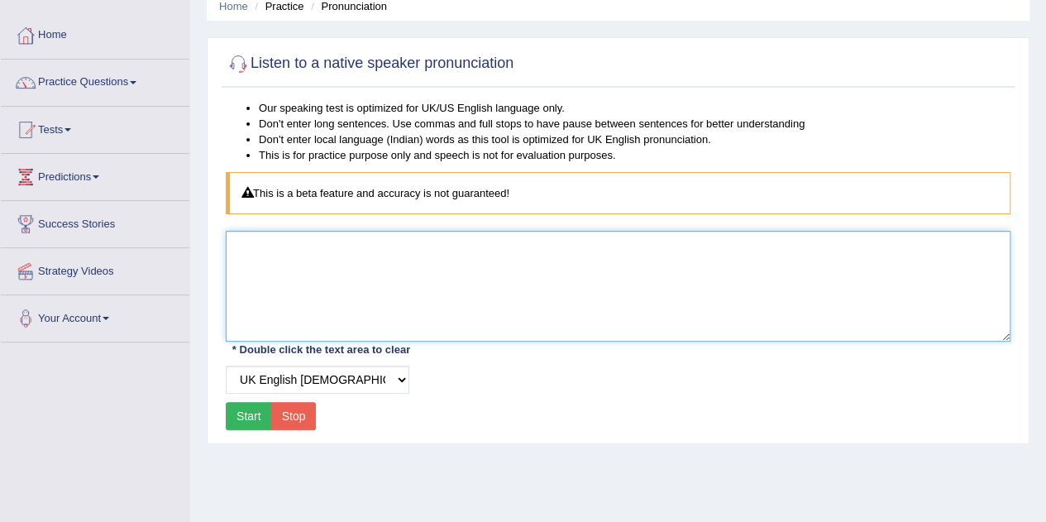
click at [324, 270] on textarea at bounding box center [618, 286] width 785 height 111
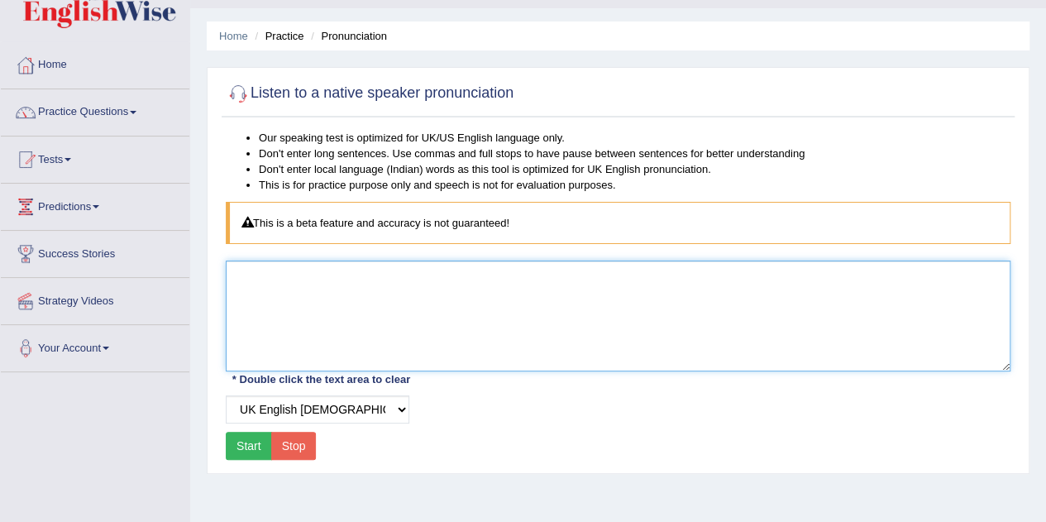
scroll to position [86, 0]
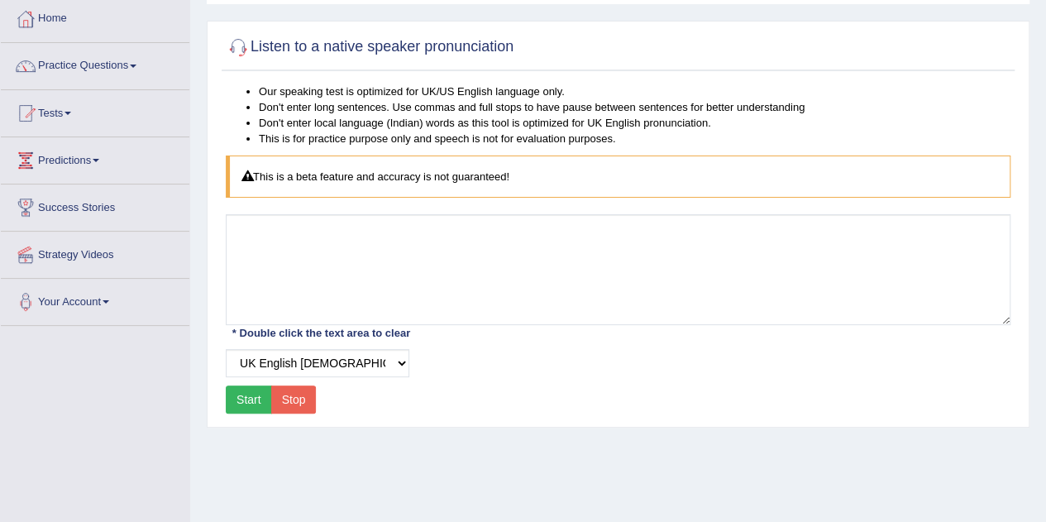
click at [293, 405] on button "Stop" at bounding box center [293, 399] width 45 height 28
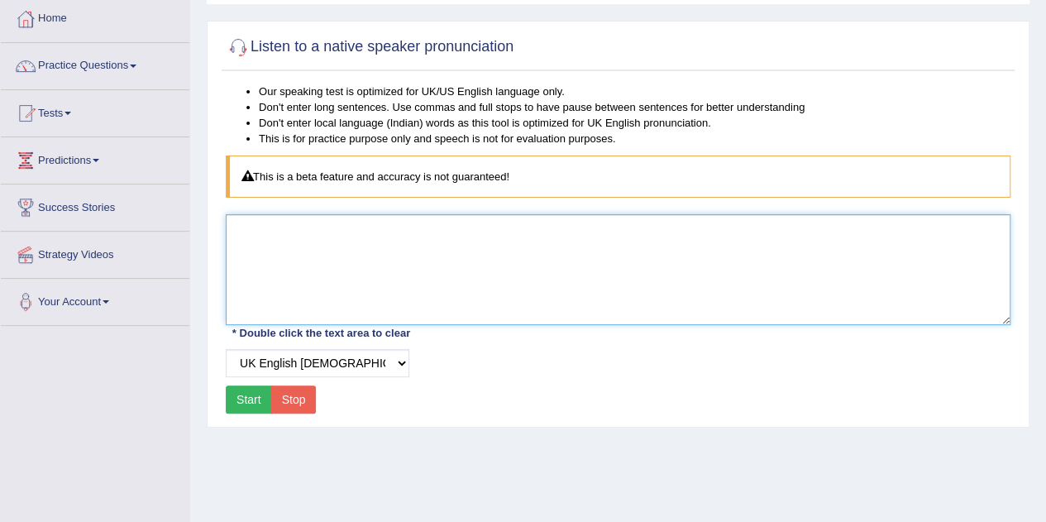
click at [314, 276] on textarea at bounding box center [618, 269] width 785 height 111
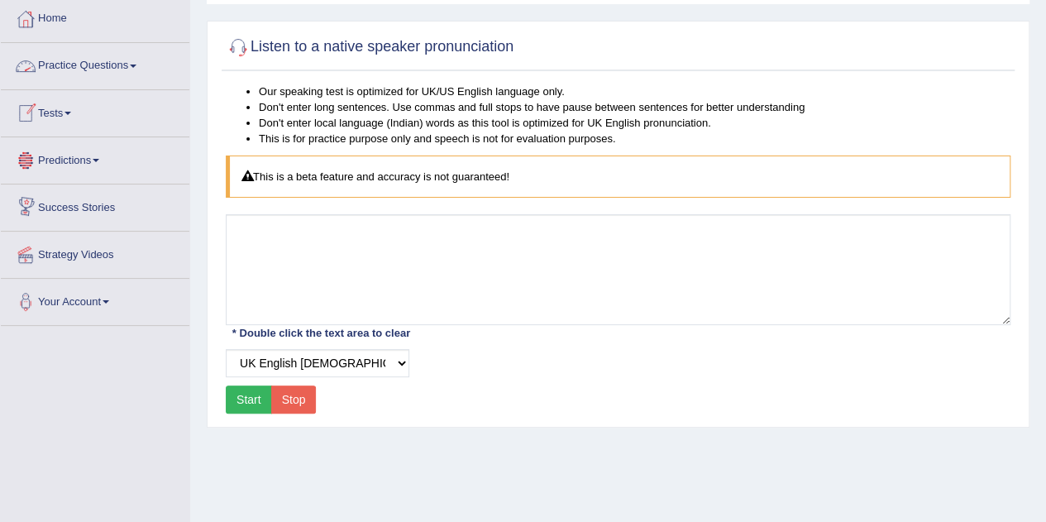
click at [102, 64] on link "Practice Questions" at bounding box center [95, 63] width 189 height 41
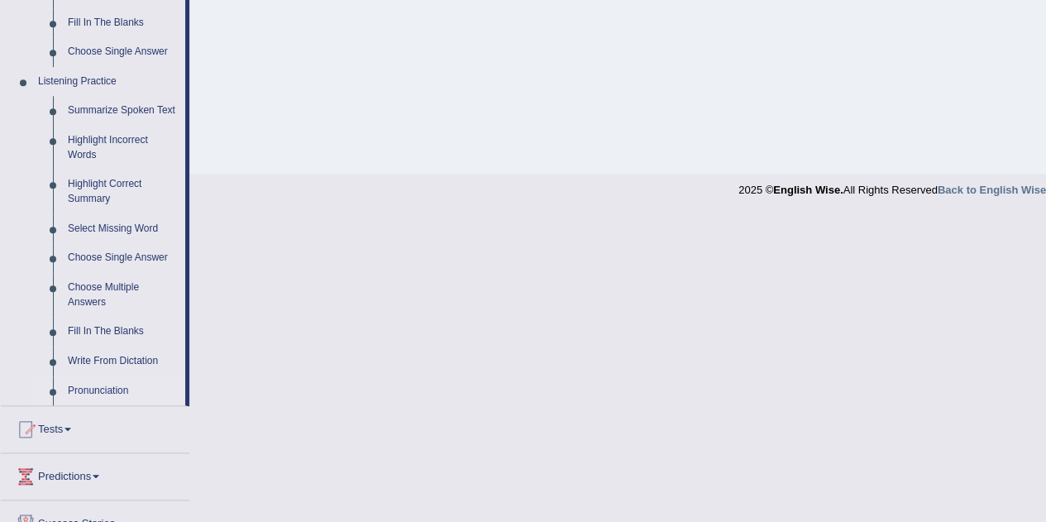
scroll to position [651, 0]
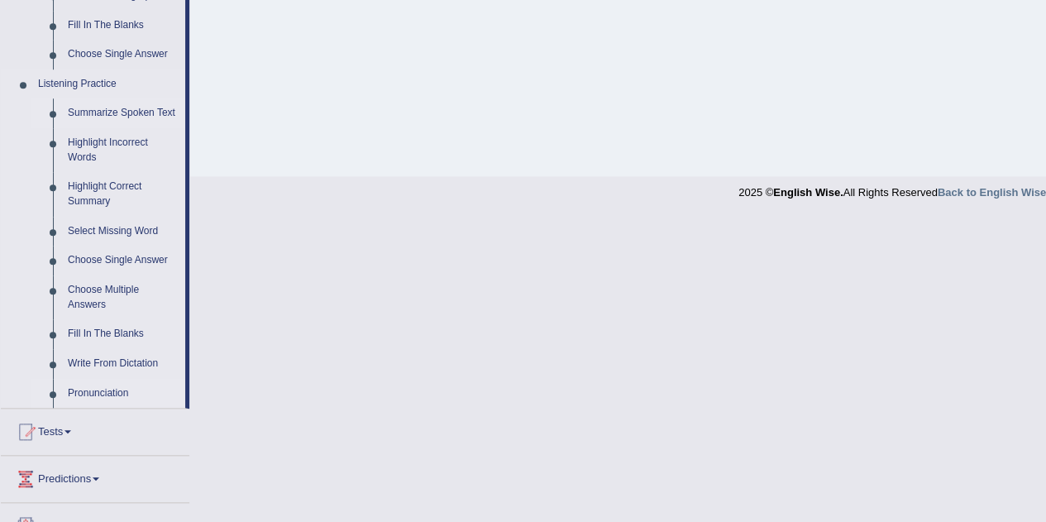
click at [131, 113] on link "Summarize Spoken Text" at bounding box center [122, 113] width 125 height 30
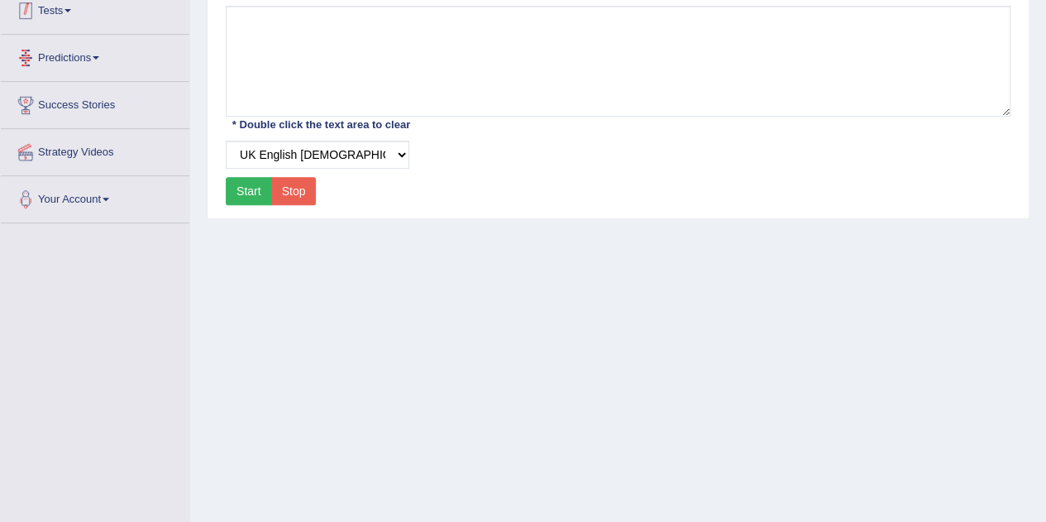
scroll to position [346, 0]
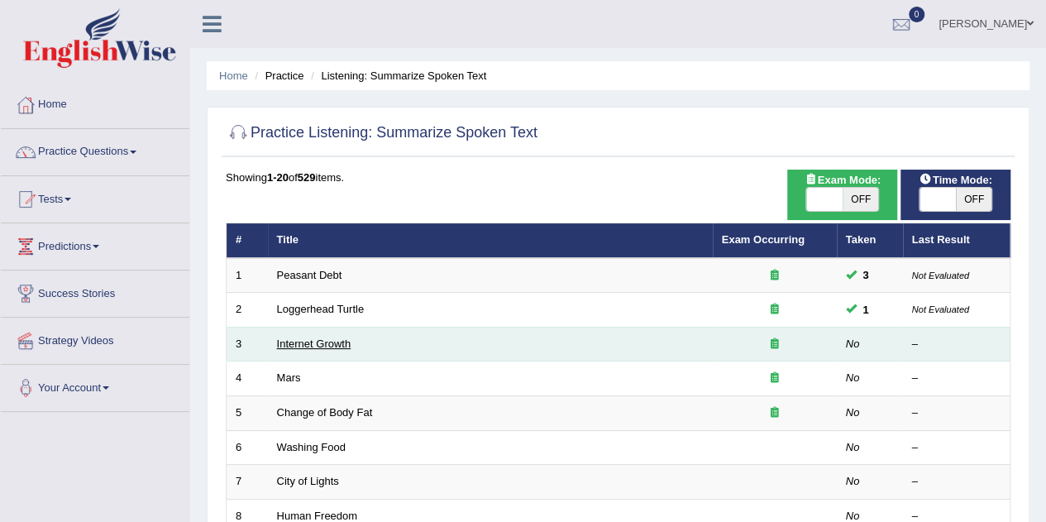
click at [310, 345] on link "Internet Growth" at bounding box center [314, 343] width 74 height 12
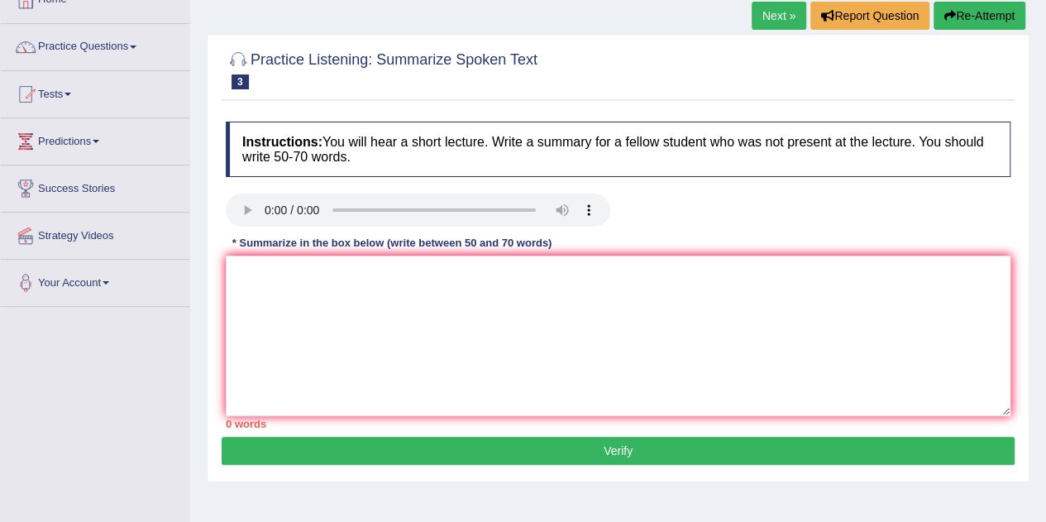
scroll to position [103, 0]
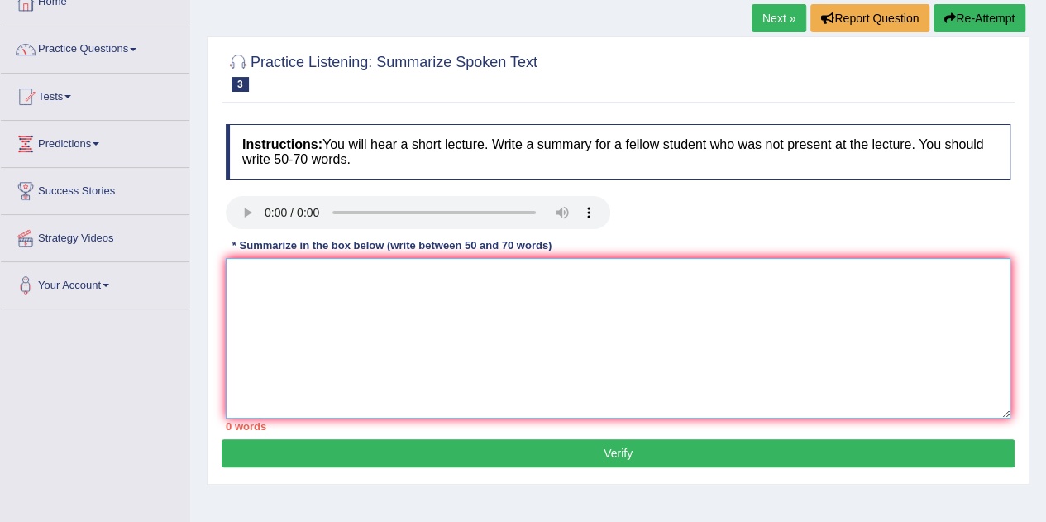
click at [308, 292] on textarea at bounding box center [618, 338] width 785 height 160
click at [260, 274] on textarea at bounding box center [618, 338] width 785 height 160
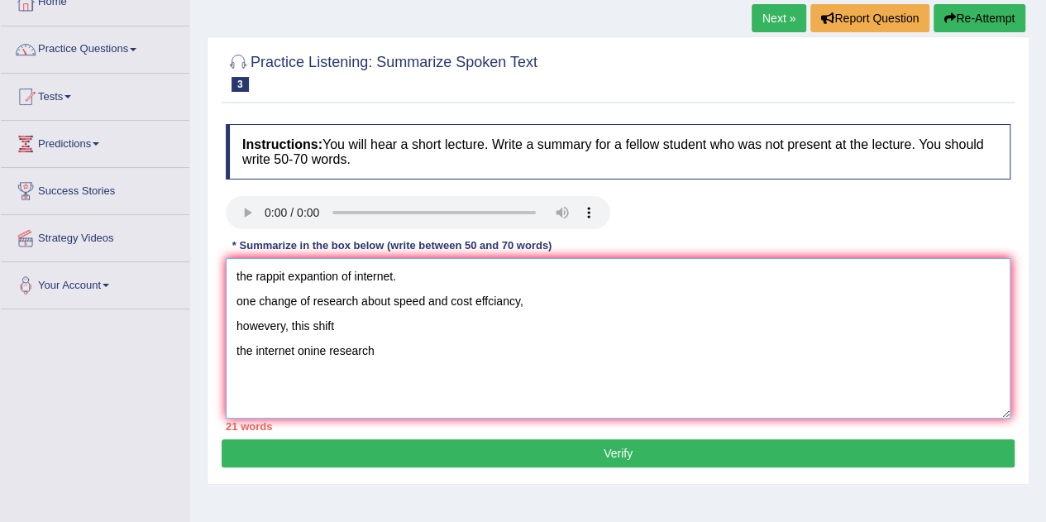
type textarea "the rappit expantion of internet. one change of research about speed and cost e…"
drag, startPoint x: 387, startPoint y: 348, endPoint x: 232, endPoint y: 269, distance: 173.8
click at [232, 269] on textarea "the rappit expantion of internet. one change of research about speed and cost e…" at bounding box center [618, 338] width 785 height 160
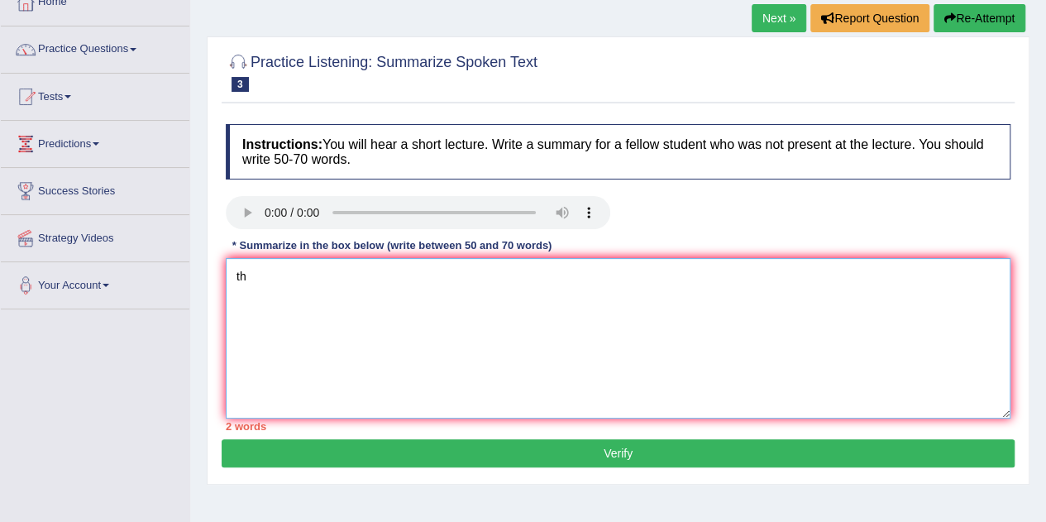
type textarea "t"
click at [274, 284] on textarea at bounding box center [618, 338] width 785 height 160
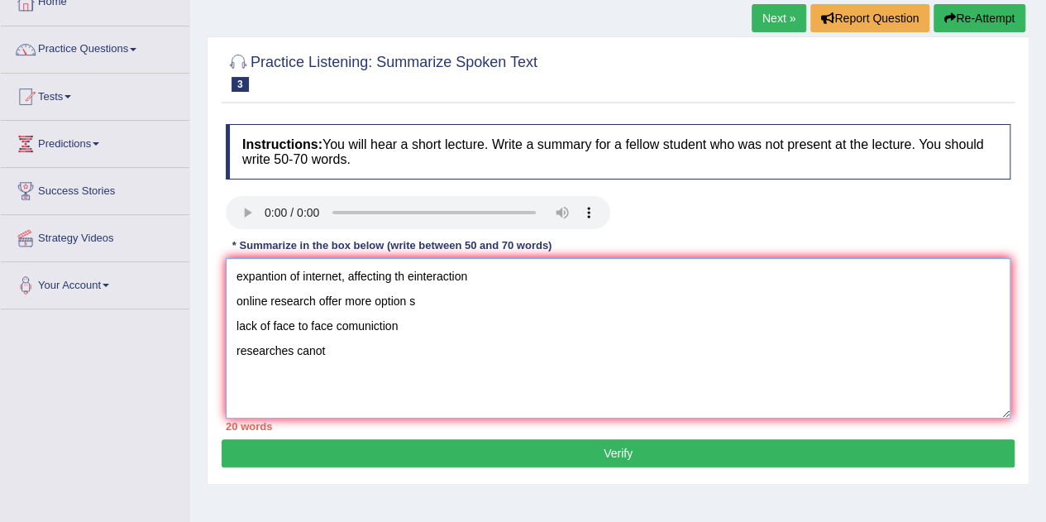
type textarea "expantion of internet, affecting th einteraction online research offer more opt…"
click at [767, 17] on link "Next »" at bounding box center [779, 18] width 55 height 28
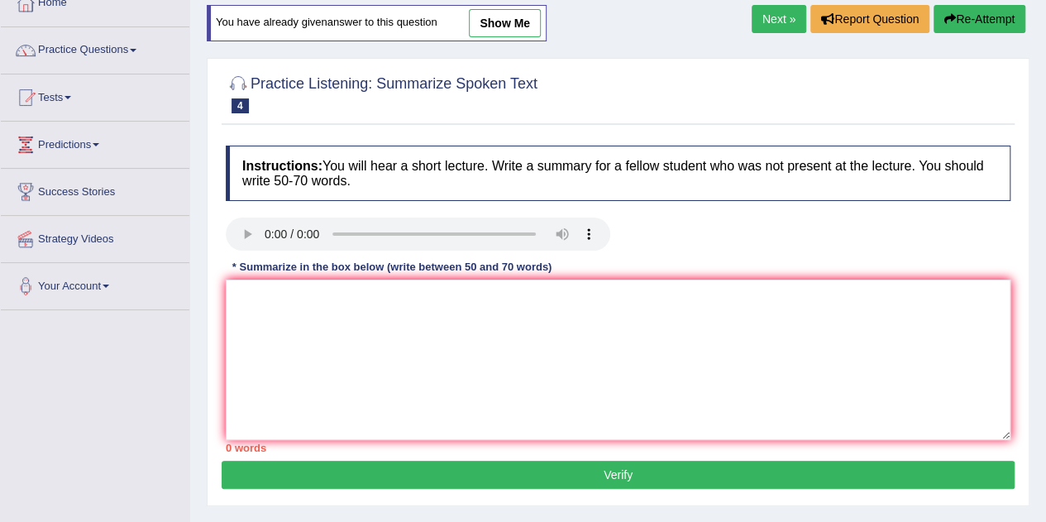
scroll to position [101, 0]
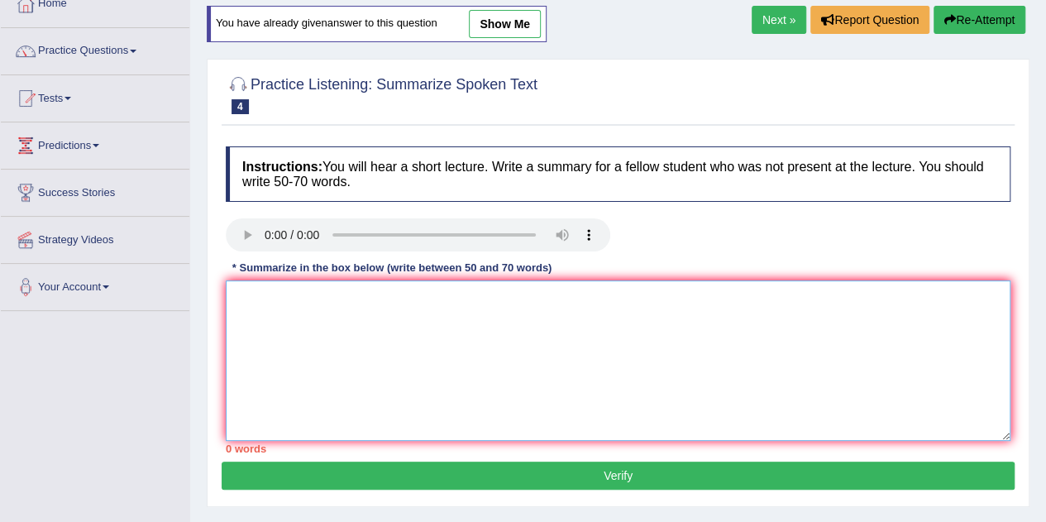
click at [270, 312] on textarea at bounding box center [618, 360] width 785 height 160
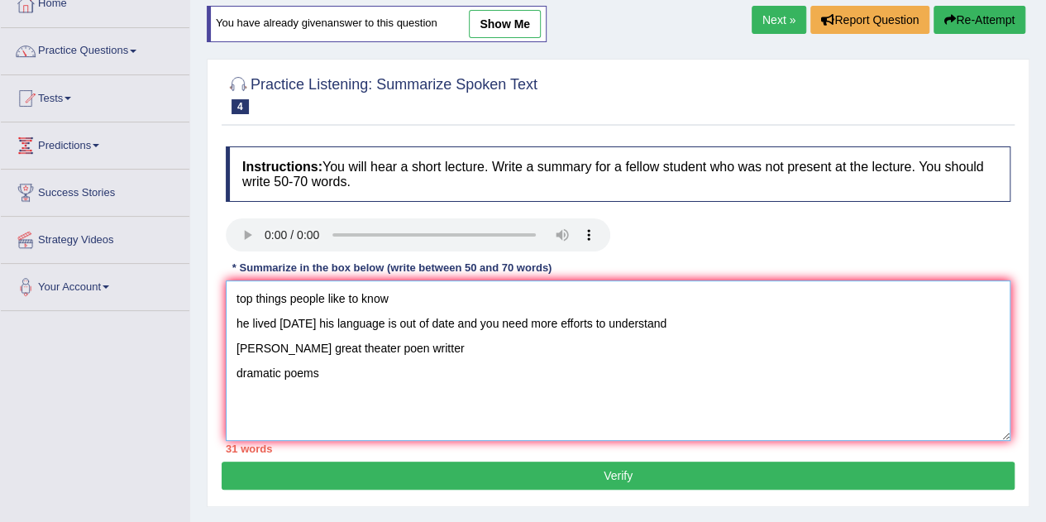
click at [234, 297] on textarea "top things people like to know he lived 400 years ago his language is out of da…" at bounding box center [618, 360] width 785 height 160
click at [453, 299] on textarea "here is the top things people like to know he lived 400 years ago his language …" at bounding box center [618, 360] width 785 height 160
click at [239, 292] on textarea "here is the top things people like to know about chakespear he lived 400 years …" at bounding box center [618, 360] width 785 height 160
click at [546, 300] on textarea "Here is the top things people like to know about chakespear he lived 400 years …" at bounding box center [618, 360] width 785 height 160
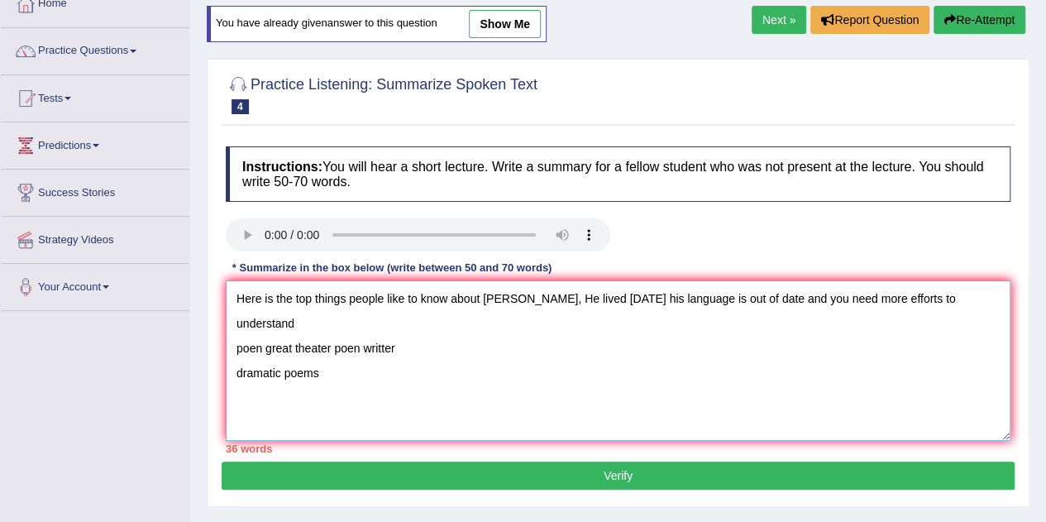
click at [687, 297] on textarea "Here is the top things people like to know about chakespear, He lived 400 years…" at bounding box center [618, 360] width 785 height 160
click at [666, 296] on textarea "Here is the top things people like to know about chakespear, He lived 400 years…" at bounding box center [618, 360] width 785 height 160
click at [715, 298] on textarea "Here is the top things people like to know about chakespear, He lived 400 years…" at bounding box center [618, 360] width 785 height 160
click at [768, 297] on textarea "Here is the top things people like to know about chakespear, He lived 400 years…" at bounding box center [618, 360] width 785 height 160
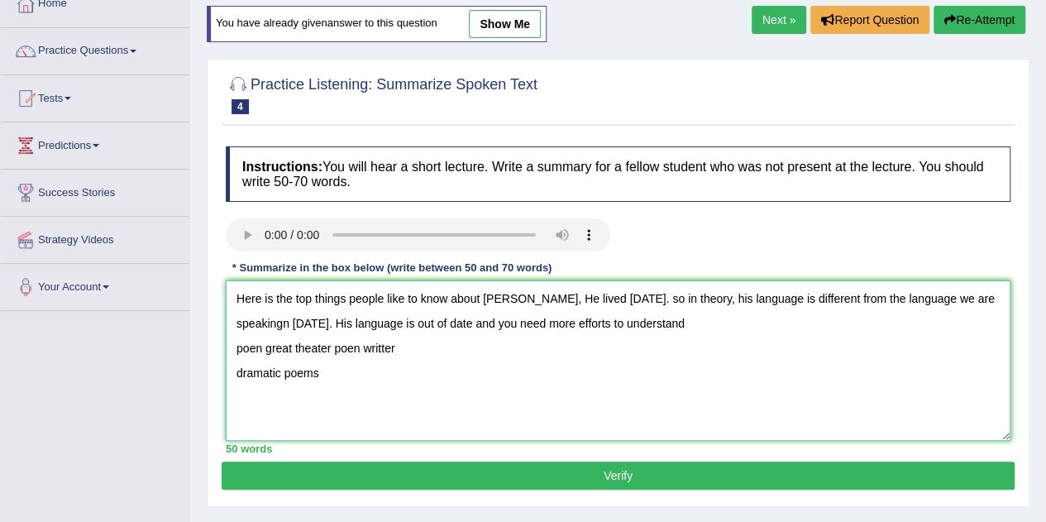
click at [678, 325] on textarea "Here is the top things people like to know about chakespear, He lived 400 years…" at bounding box center [618, 360] width 785 height 160
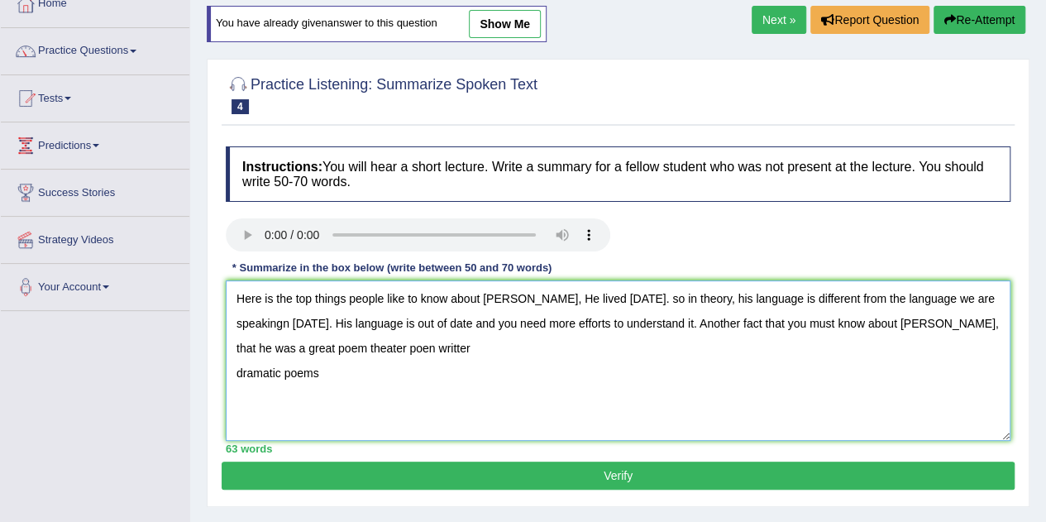
click at [299, 350] on textarea "Here is the top things people like to know about chakespear, He lived 400 years…" at bounding box center [618, 360] width 785 height 160
click at [379, 342] on textarea "Here is the top things people like to know about chakespear, He lived 400 years…" at bounding box center [618, 360] width 785 height 160
click at [403, 346] on textarea "Here is the top things people like to know about chakespear, He lived 400 years…" at bounding box center [618, 360] width 785 height 160
click at [958, 316] on textarea "Here is the top things people like to know about chakespear, He lived 400 years…" at bounding box center [618, 360] width 785 height 160
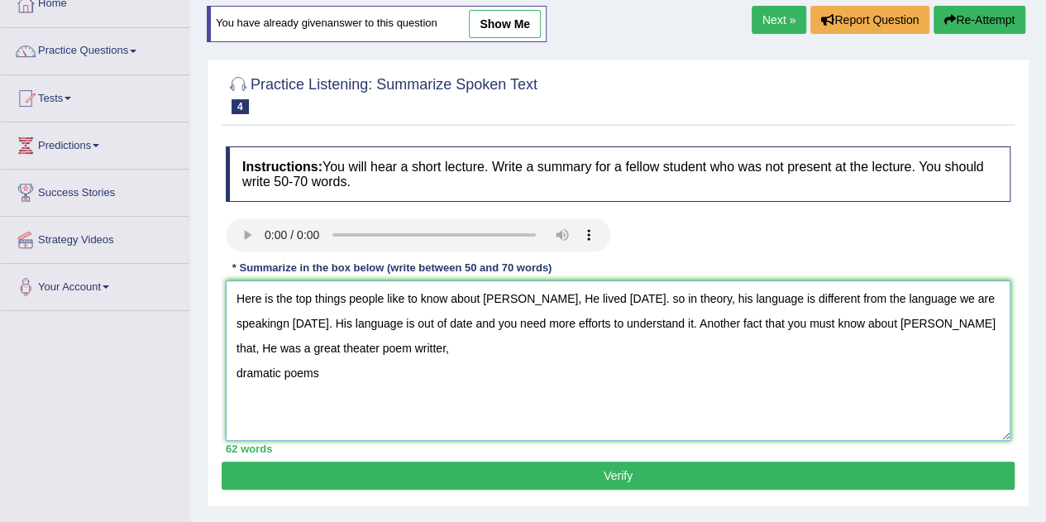
click at [416, 343] on textarea "Here is the top things people like to know about chakespear, He lived 400 years…" at bounding box center [618, 360] width 785 height 160
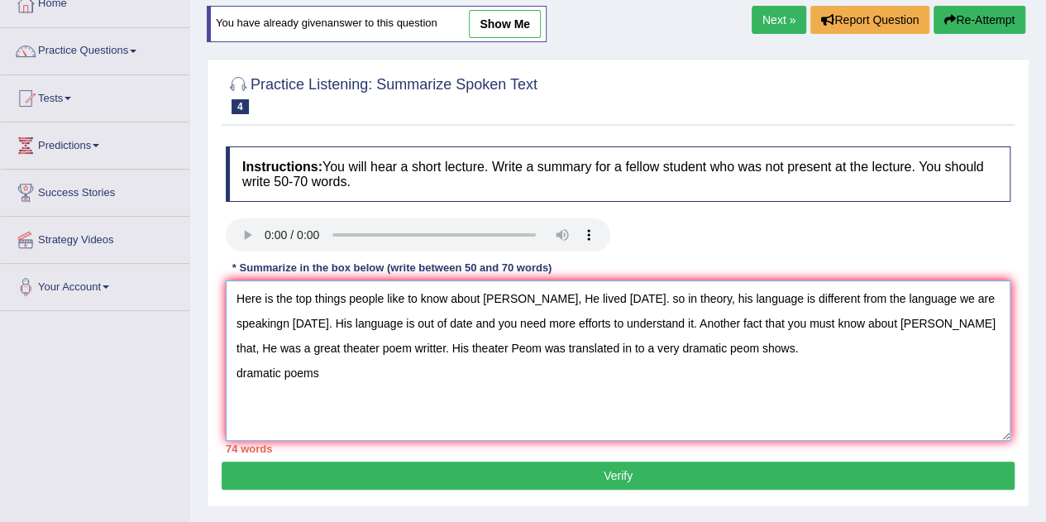
drag, startPoint x: 321, startPoint y: 375, endPoint x: 213, endPoint y: 375, distance: 108.3
click at [213, 375] on div "Practice Listening: Summarize Spoken Text 4 Shakespeare's Poem Instructions: Yo…" at bounding box center [618, 283] width 823 height 448
click at [548, 295] on textarea "Here is the top things people like to know about chakespear, He lived 400 years…" at bounding box center [618, 360] width 785 height 160
type textarea "Here is the top things people like to know about chakespear, He lived 400 years…"
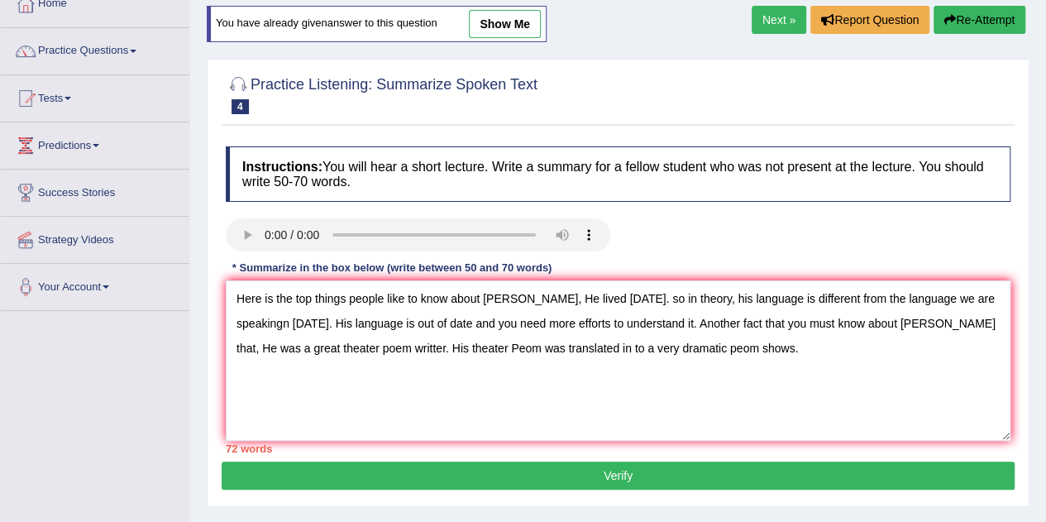
click at [609, 472] on button "Verify" at bounding box center [618, 475] width 793 height 28
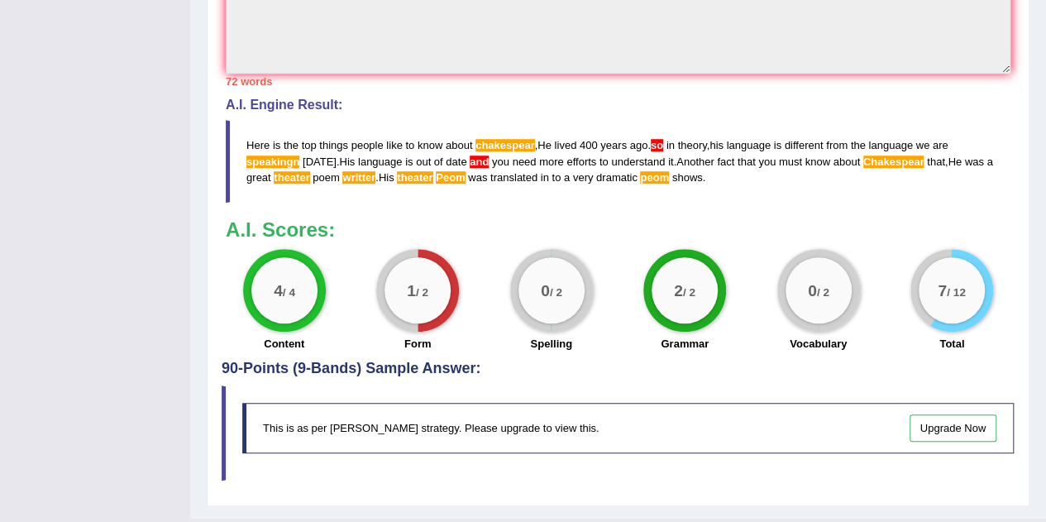
scroll to position [584, 0]
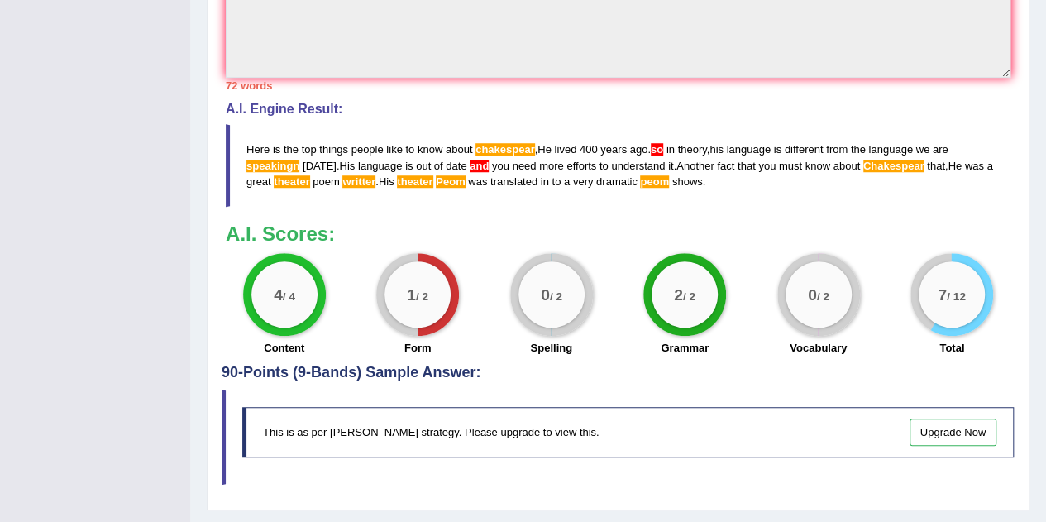
click at [541, 300] on big "0" at bounding box center [545, 294] width 9 height 18
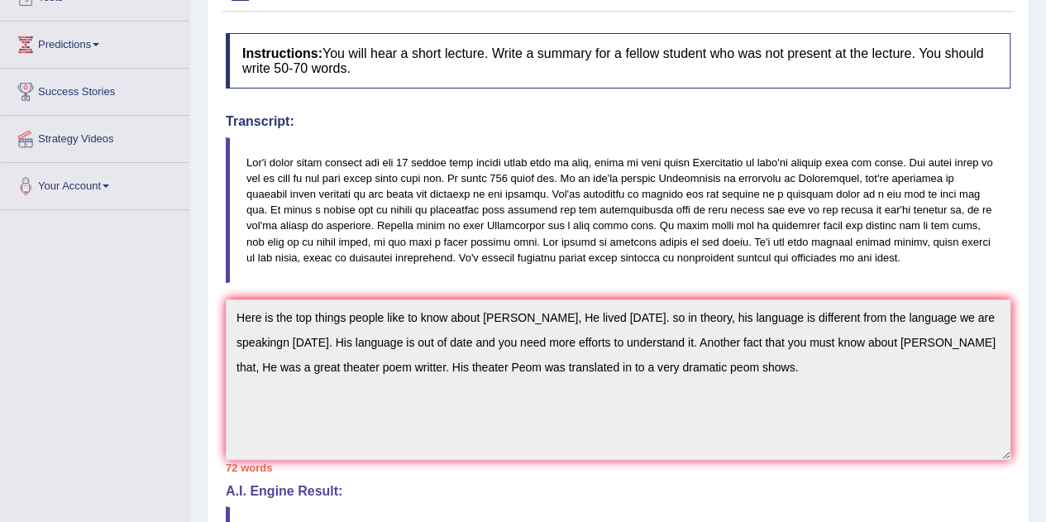
scroll to position [0, 0]
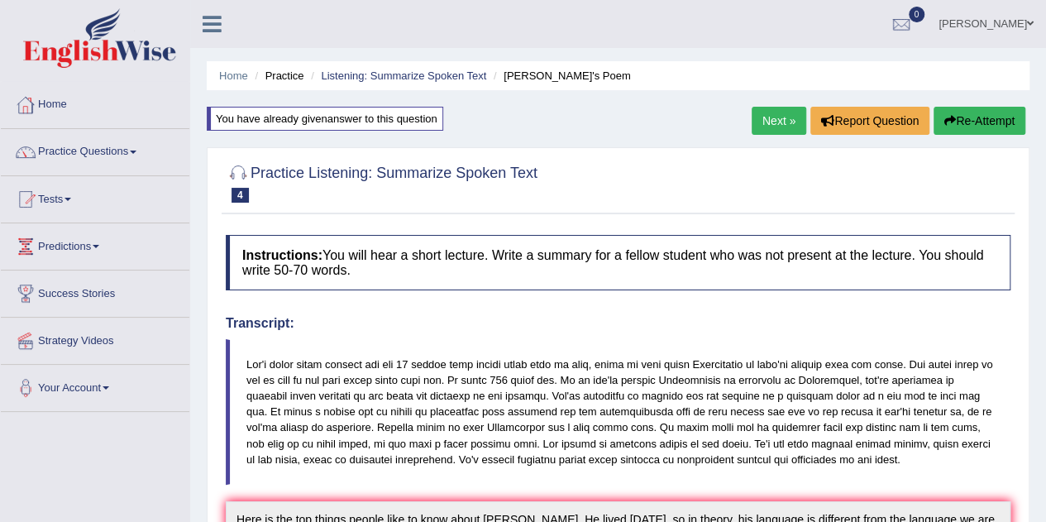
click at [773, 117] on link "Next »" at bounding box center [779, 121] width 55 height 28
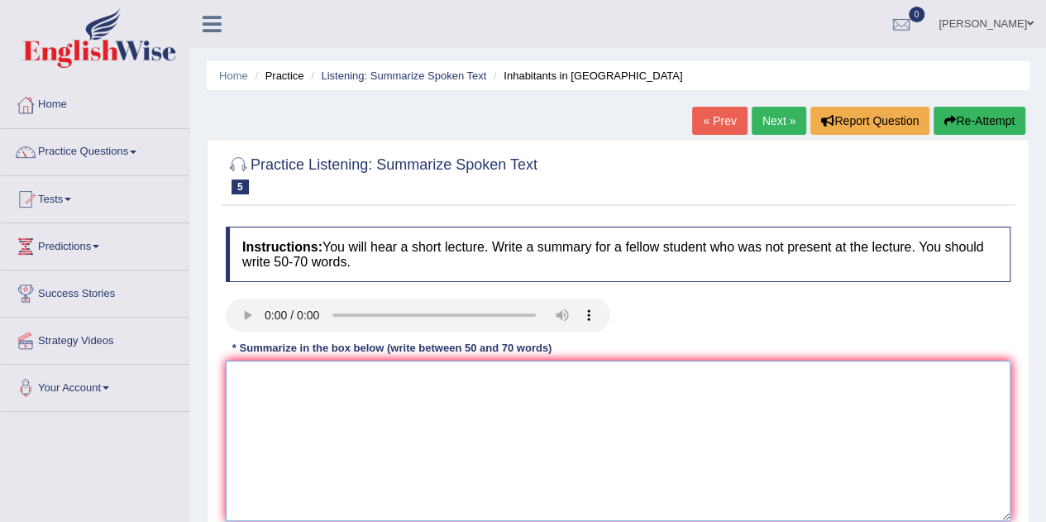
click at [339, 426] on textarea at bounding box center [618, 441] width 785 height 160
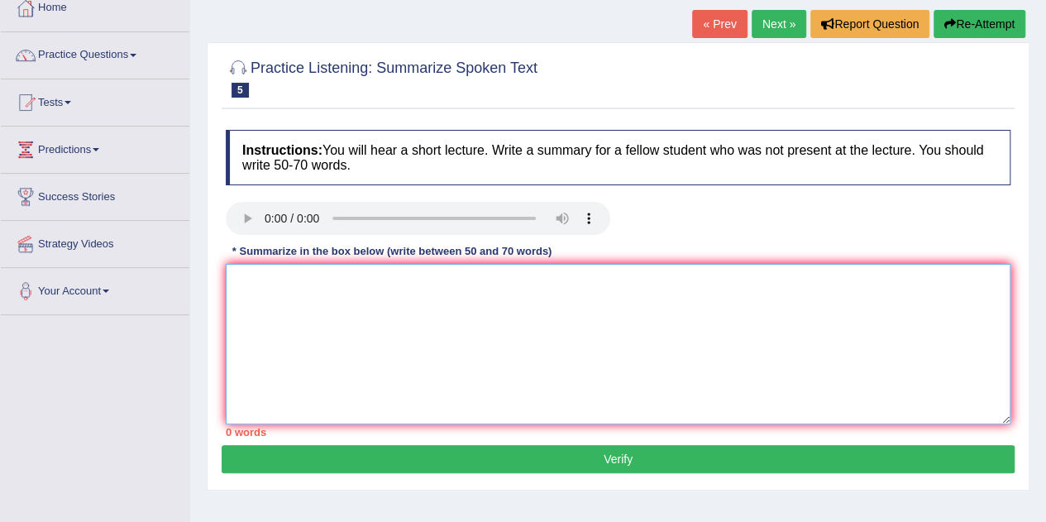
scroll to position [93, 0]
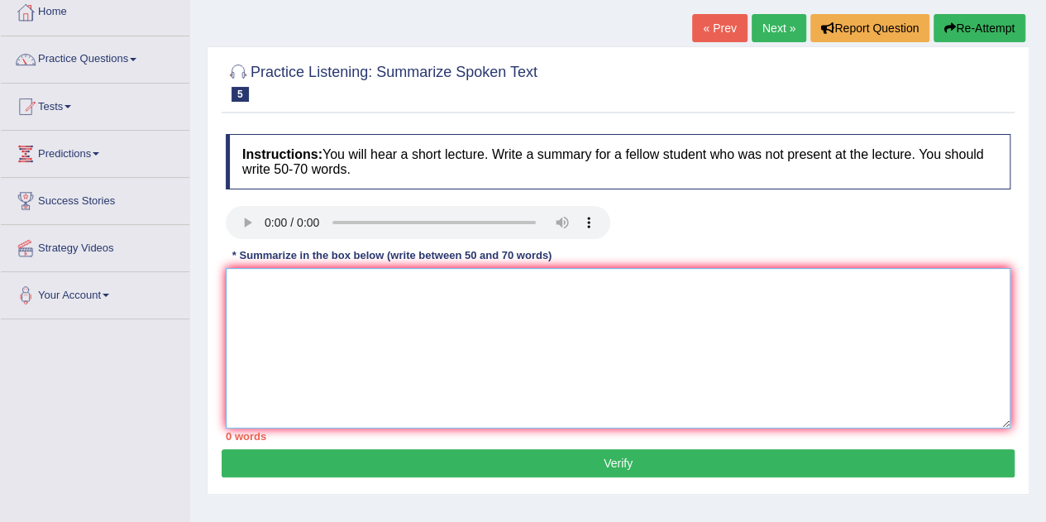
click at [270, 277] on textarea at bounding box center [618, 348] width 785 height 160
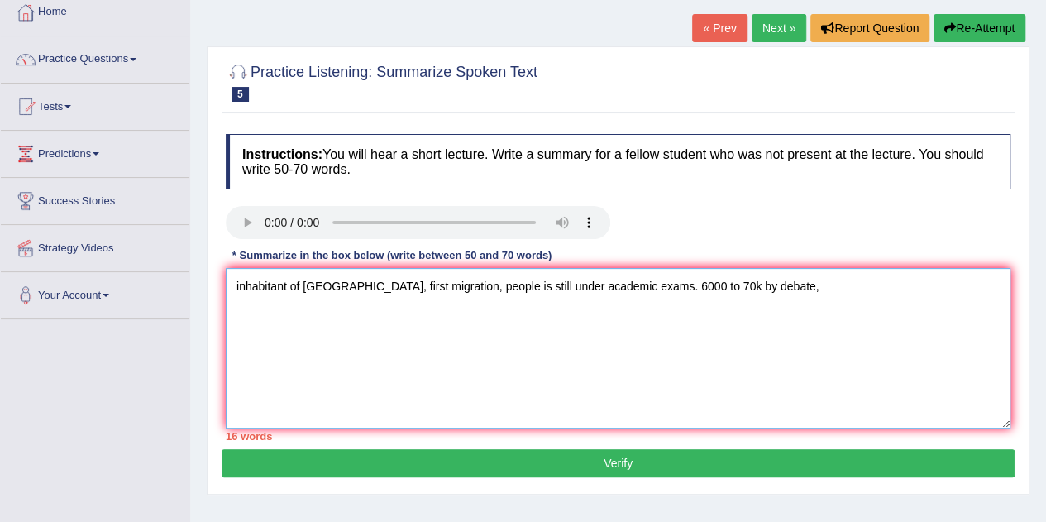
type textarea "inhabitant of australia, first migration, people is still under academic exams.…"
click at [753, 288] on textarea "inhabitant of australia, first migration, people is still under academic exams.…" at bounding box center [618, 348] width 785 height 160
click at [296, 284] on textarea "inhabitant of australia, first migration, people is still under academic exams.…" at bounding box center [618, 348] width 785 height 160
click at [351, 286] on textarea "inhabitant in australia, first migration, people is still under academic exams.…" at bounding box center [618, 348] width 785 height 160
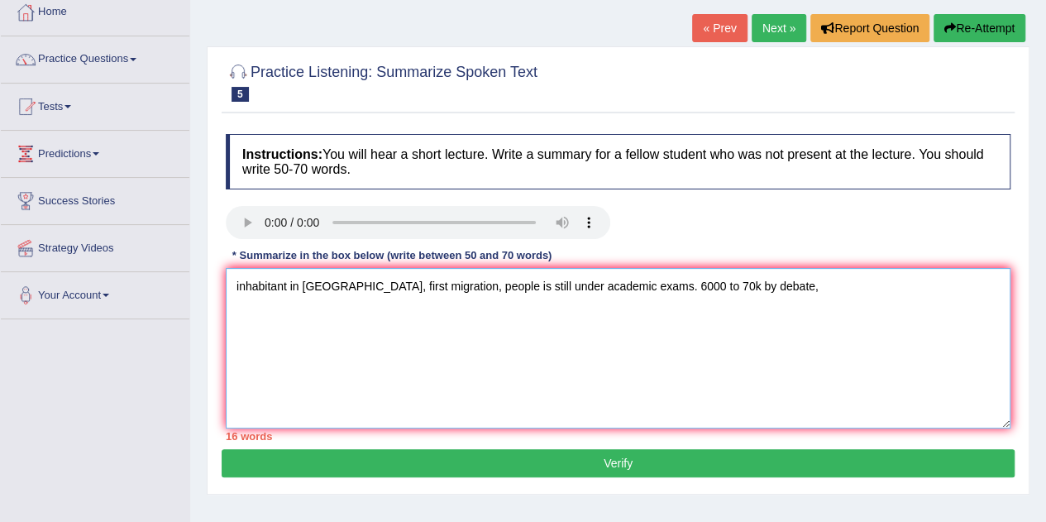
type textarea "inhabitant in australia, first migration, people is still under academic exams.…"
click at [777, 24] on link "Next »" at bounding box center [779, 28] width 55 height 28
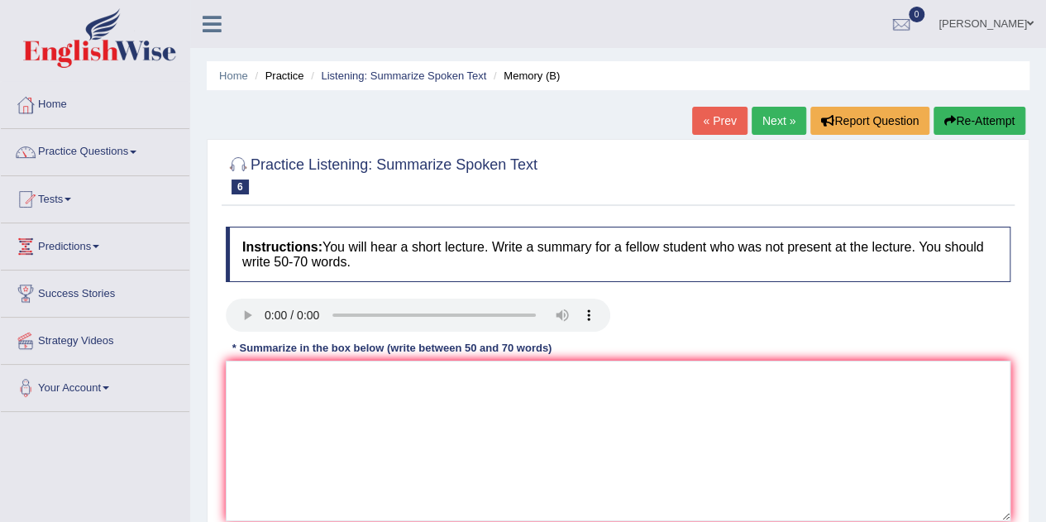
click at [714, 122] on link "« Prev" at bounding box center [719, 121] width 55 height 28
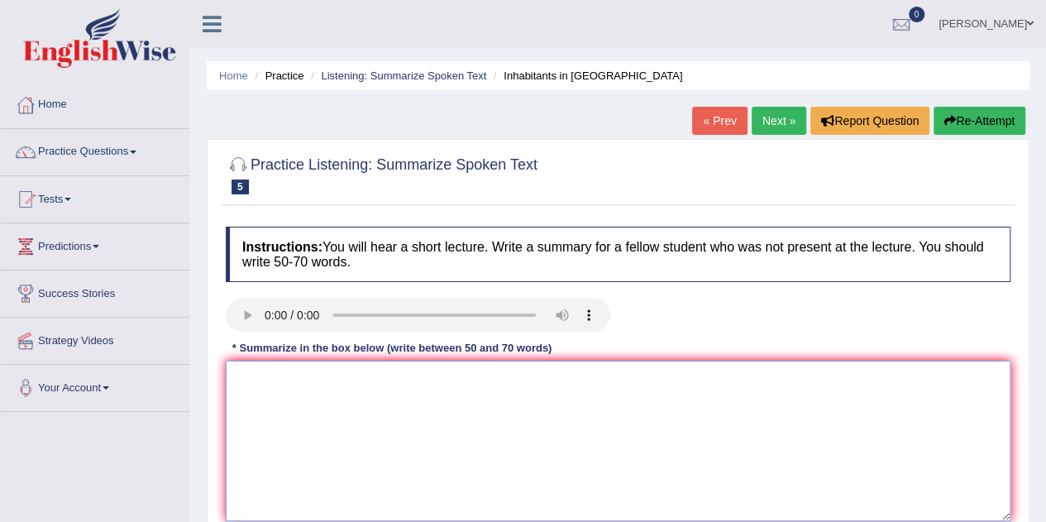
click at [286, 395] on textarea at bounding box center [618, 441] width 785 height 160
type textarea "the first"
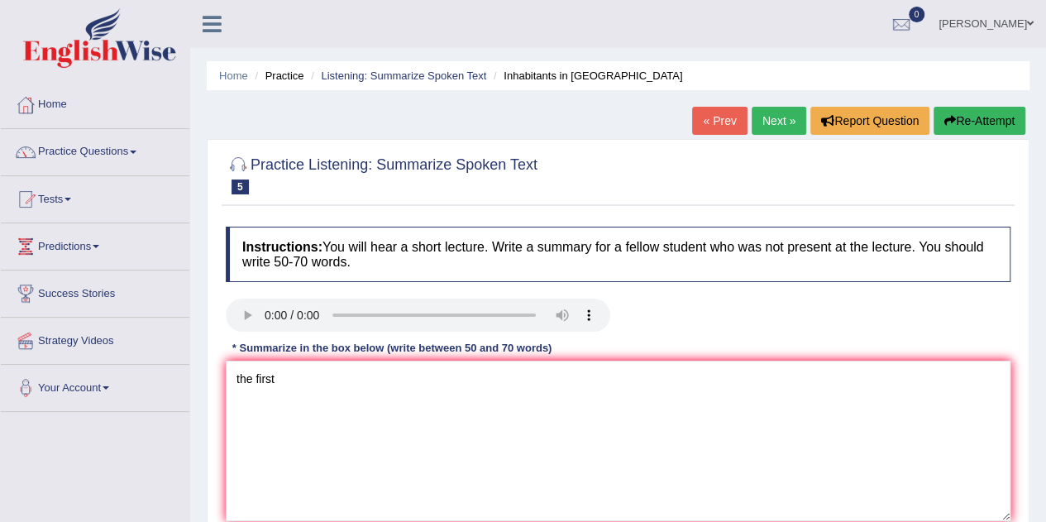
drag, startPoint x: 273, startPoint y: 184, endPoint x: 352, endPoint y: 184, distance: 79.4
click at [352, 184] on h2 "Practice Listening: Summarize Spoken Text 5 Inhabitants in Australia" at bounding box center [382, 173] width 312 height 41
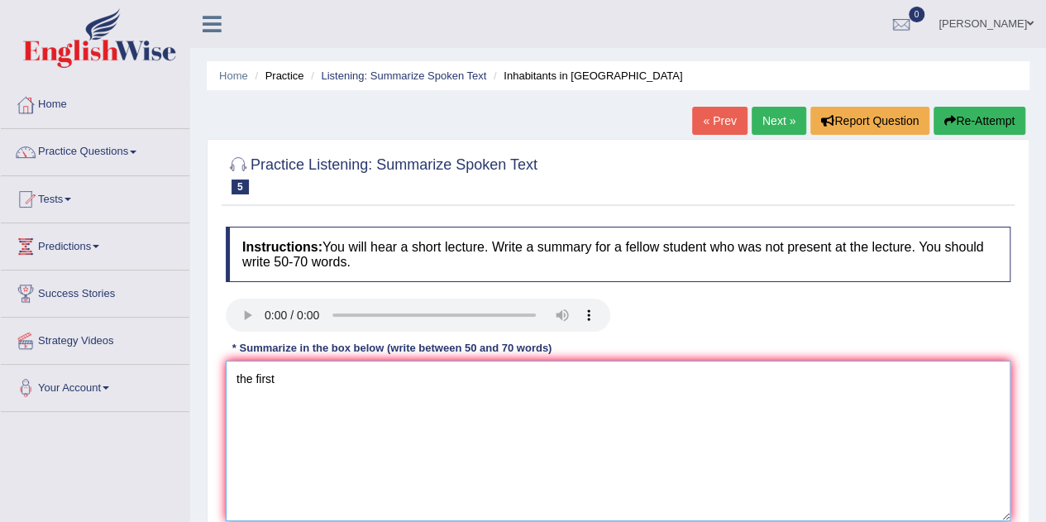
click at [290, 389] on textarea "the first" at bounding box center [618, 441] width 785 height 160
type textarea "t"
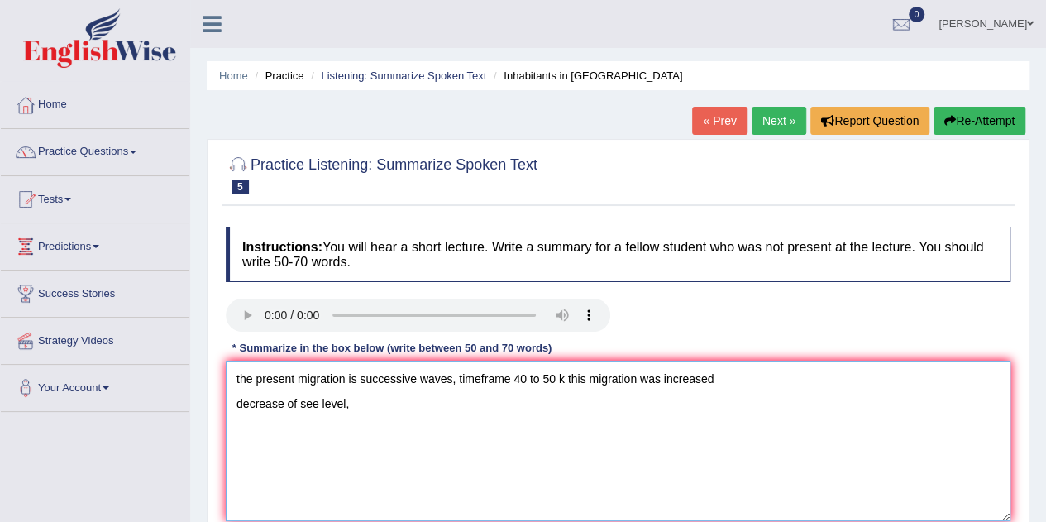
type textarea "the present migration is successive waves, timeframe 40 to 50 k this migration …"
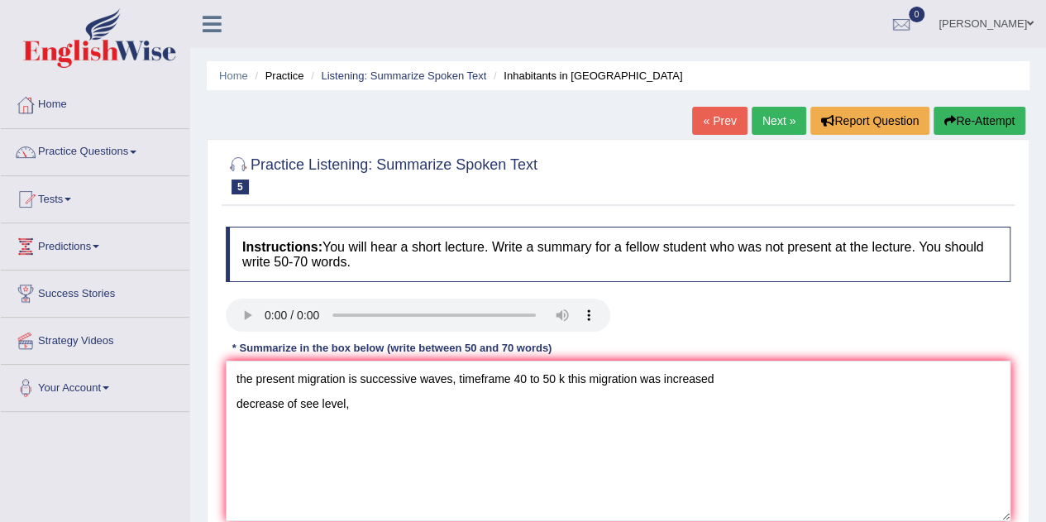
click at [777, 122] on link "Next »" at bounding box center [779, 121] width 55 height 28
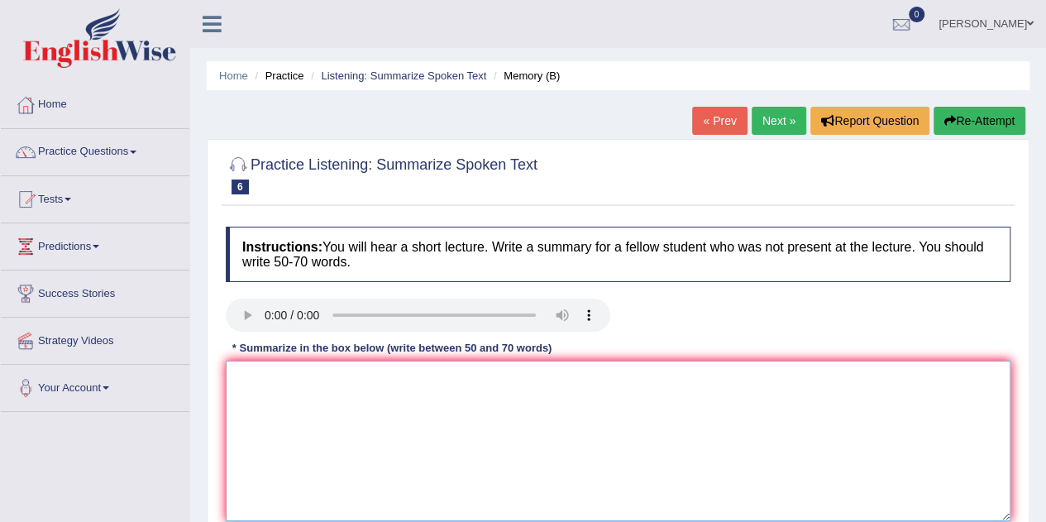
click at [262, 387] on textarea at bounding box center [618, 441] width 785 height 160
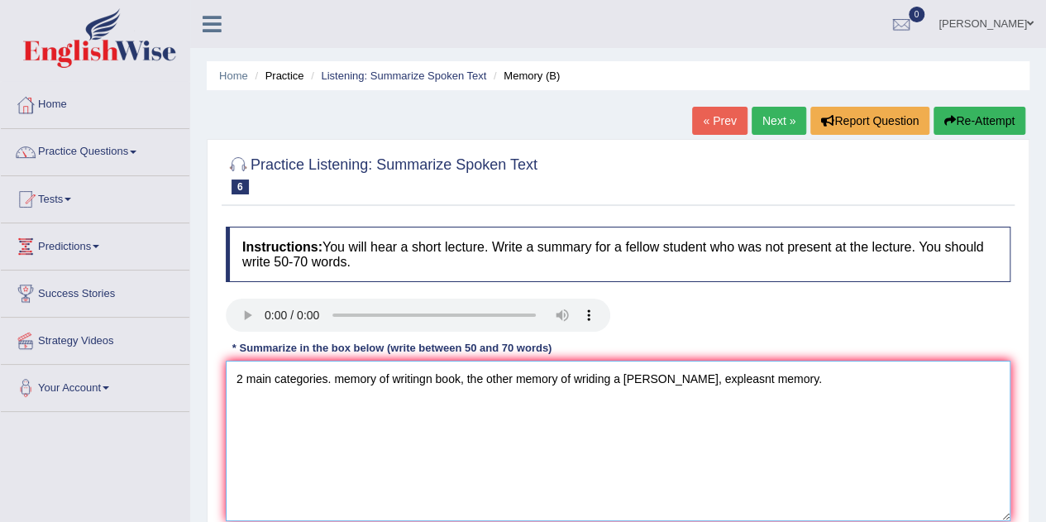
type textarea "2 main categories. memory of writingn book, the other memory of wriding a [PERS…"
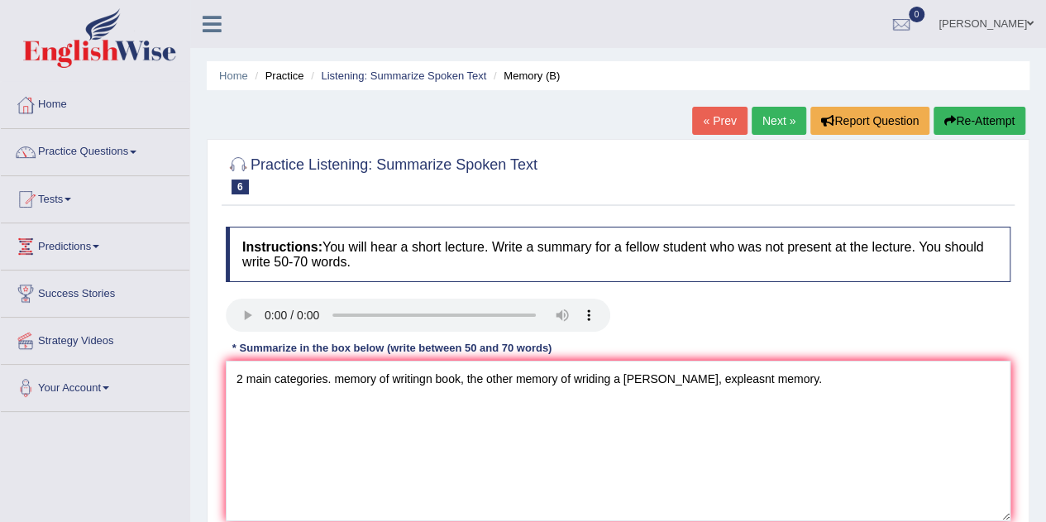
click at [103, 148] on link "Practice Questions" at bounding box center [95, 149] width 189 height 41
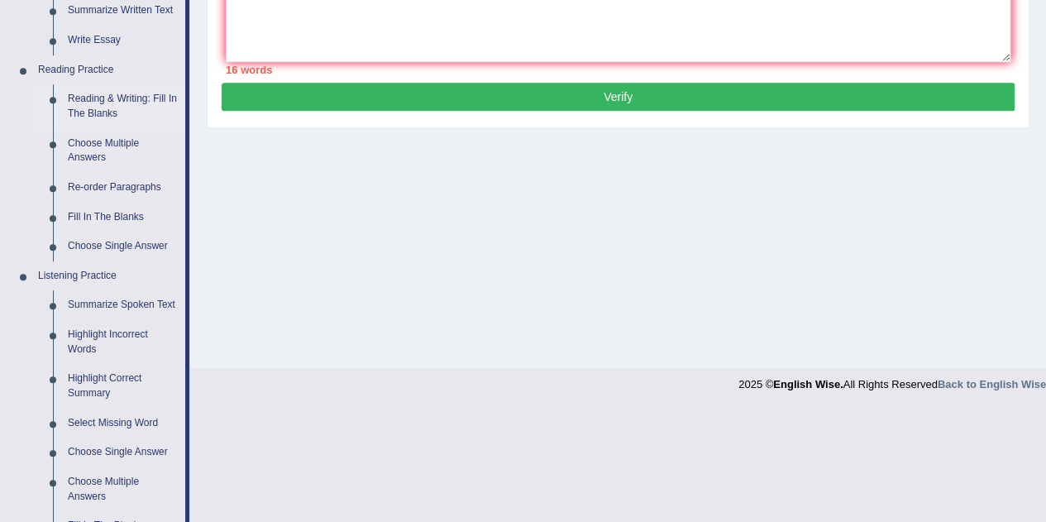
scroll to position [616, 0]
